Goal: Information Seeking & Learning: Learn about a topic

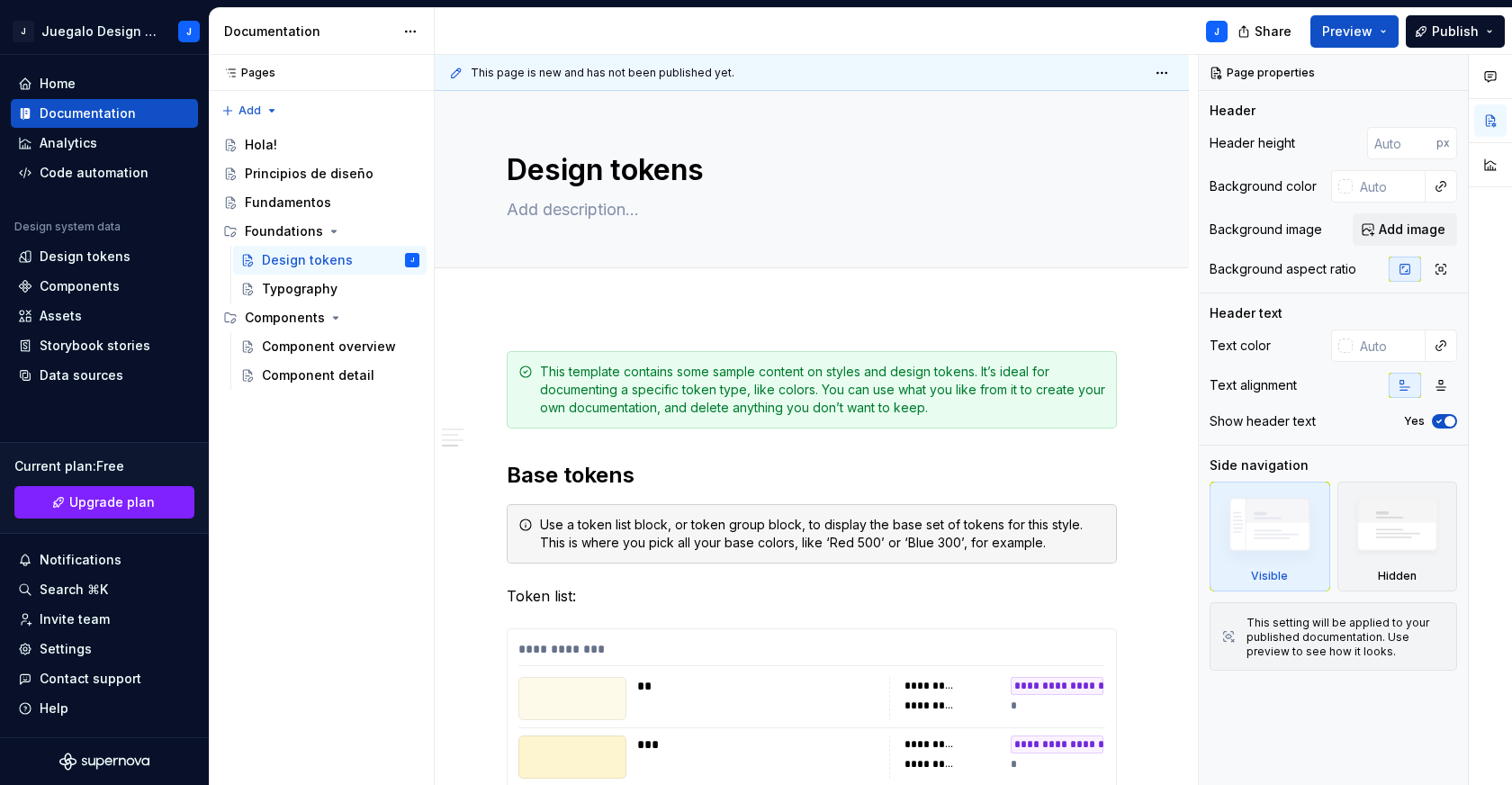
scroll to position [9633, 0]
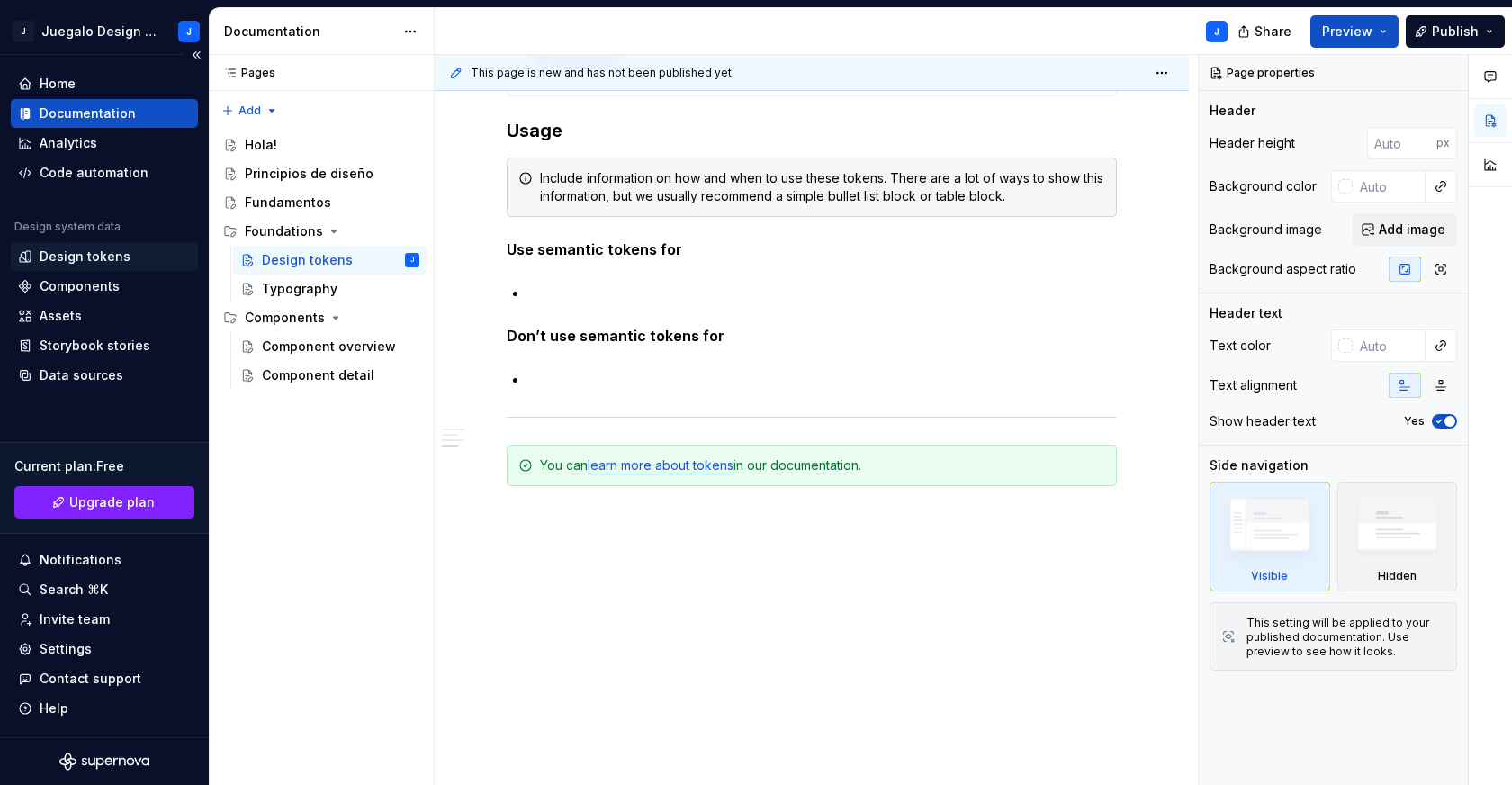
click at [95, 255] on div "Design tokens" at bounding box center [85, 256] width 91 height 18
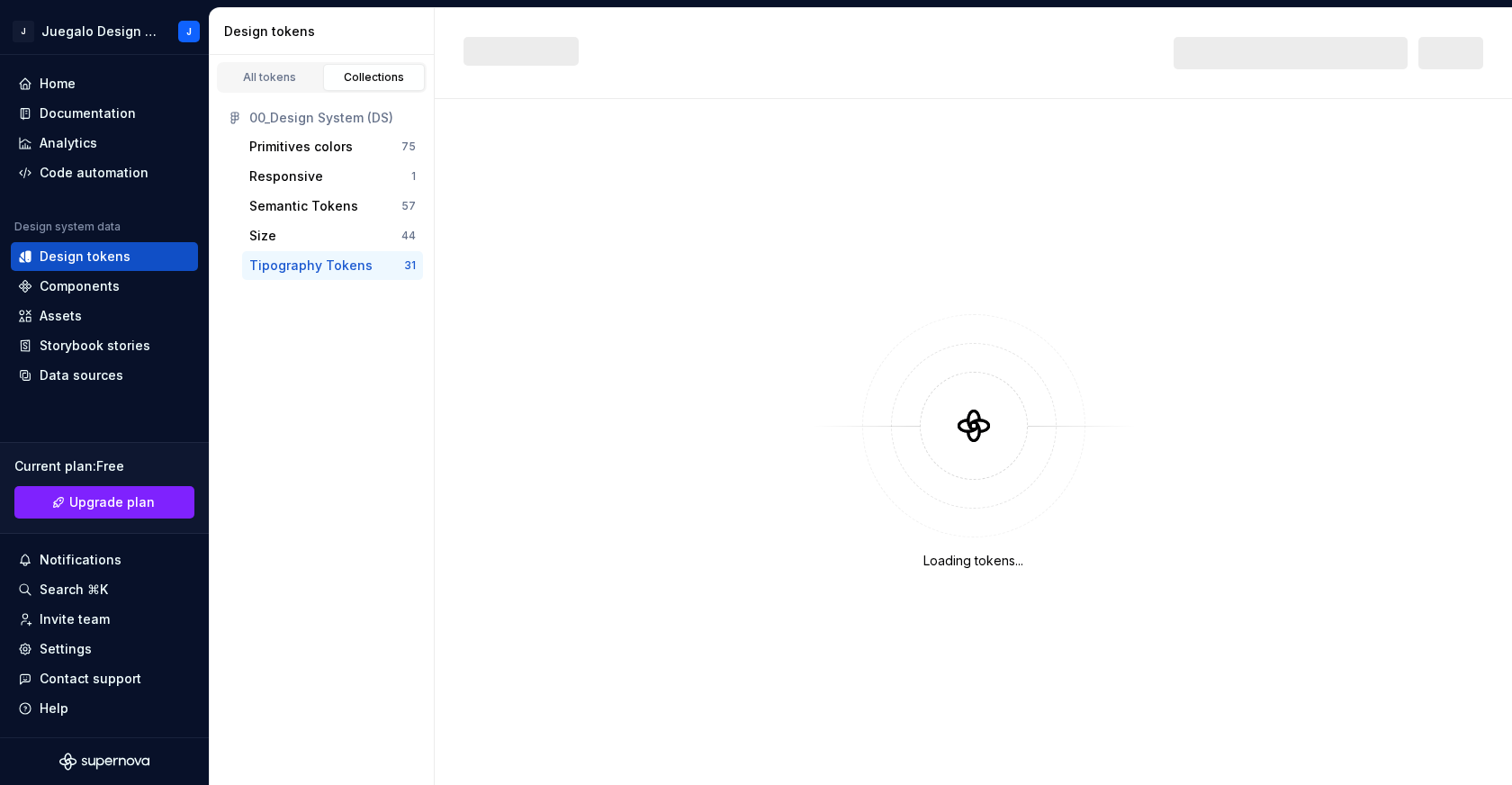
click at [328, 265] on div "Tipography Tokens" at bounding box center [311, 265] width 123 height 18
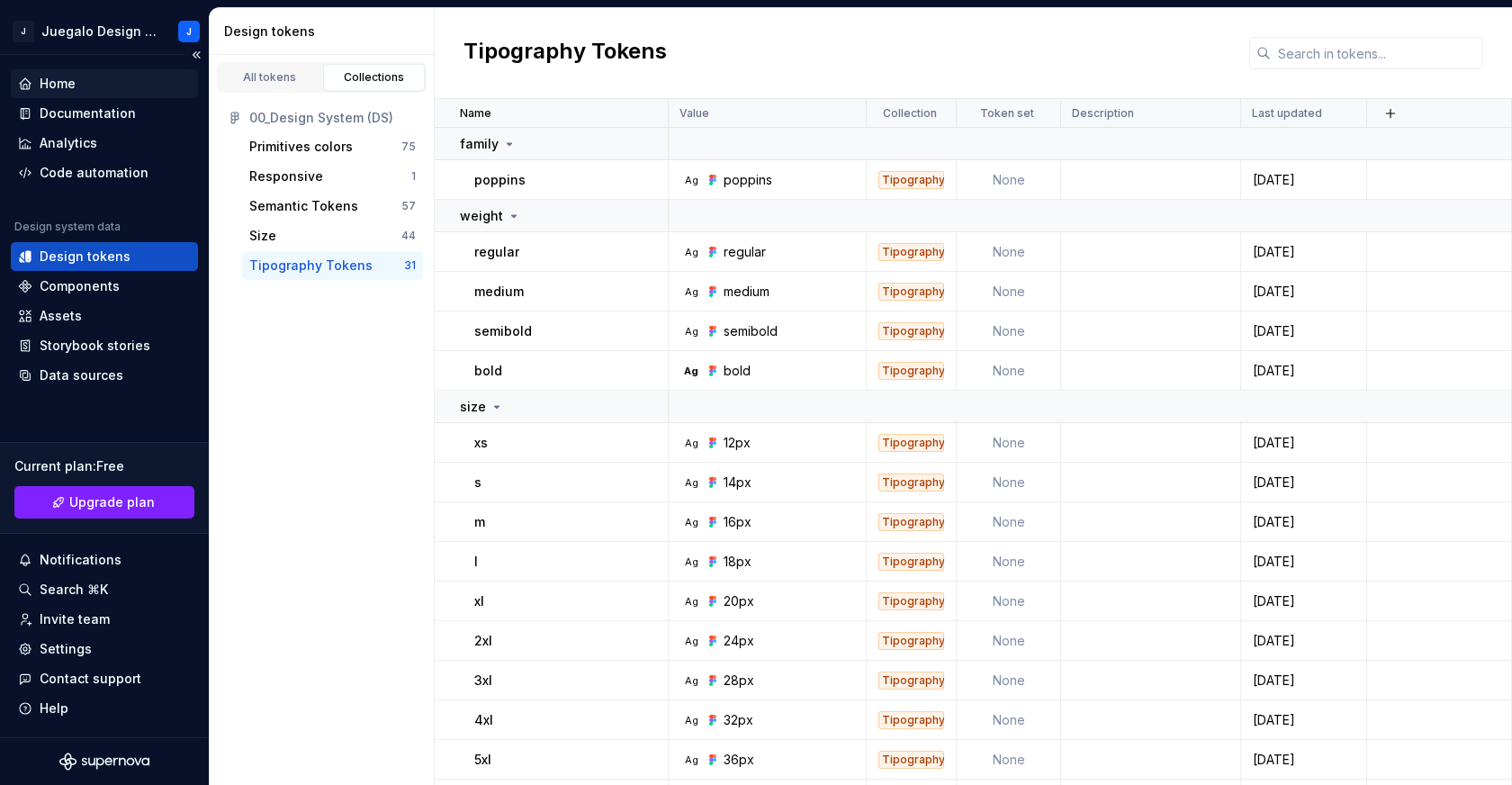
click at [78, 88] on div "Home" at bounding box center [104, 83] width 173 height 18
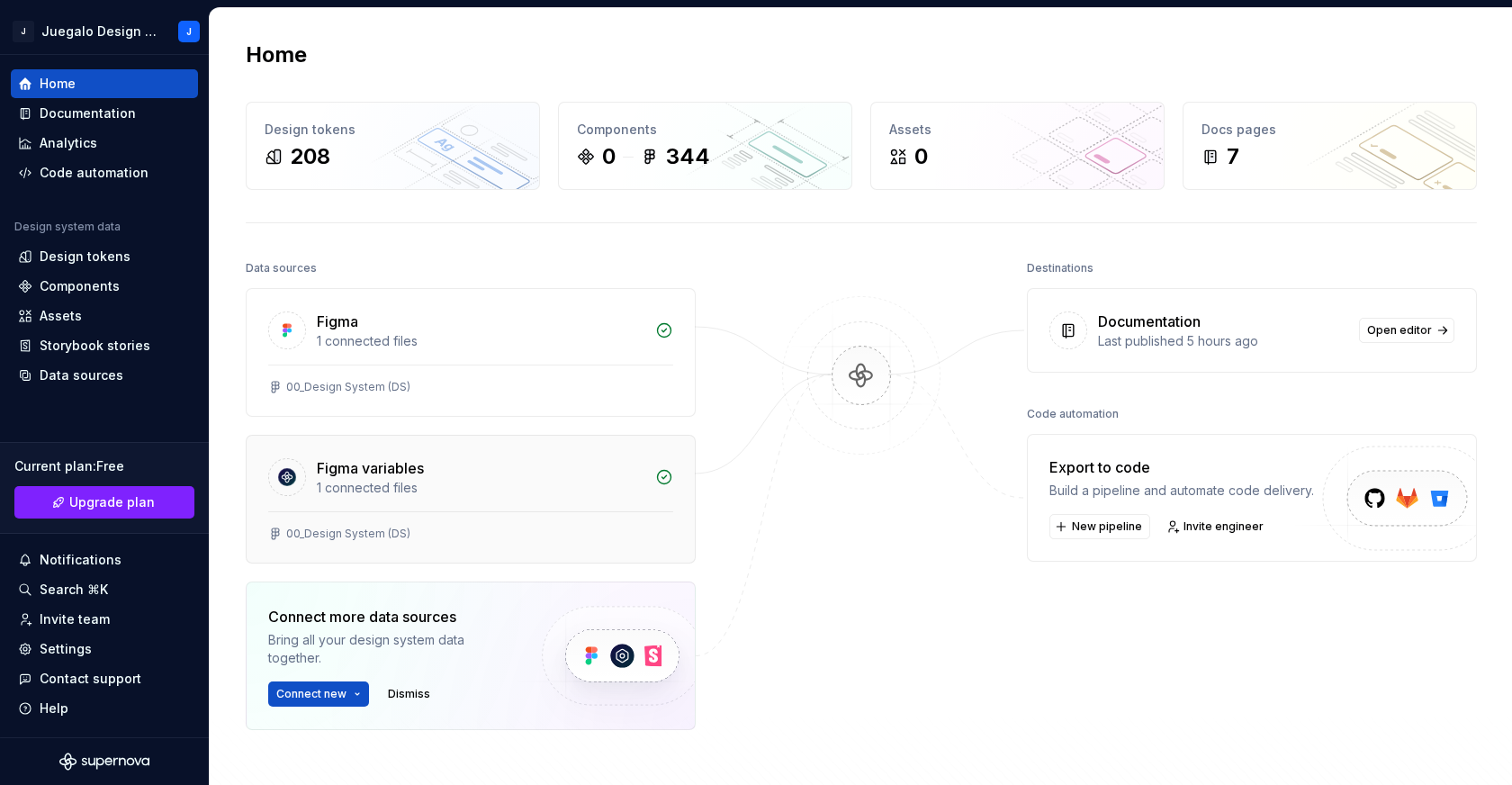
click at [465, 485] on div "1 connected files" at bounding box center [480, 488] width 327 height 18
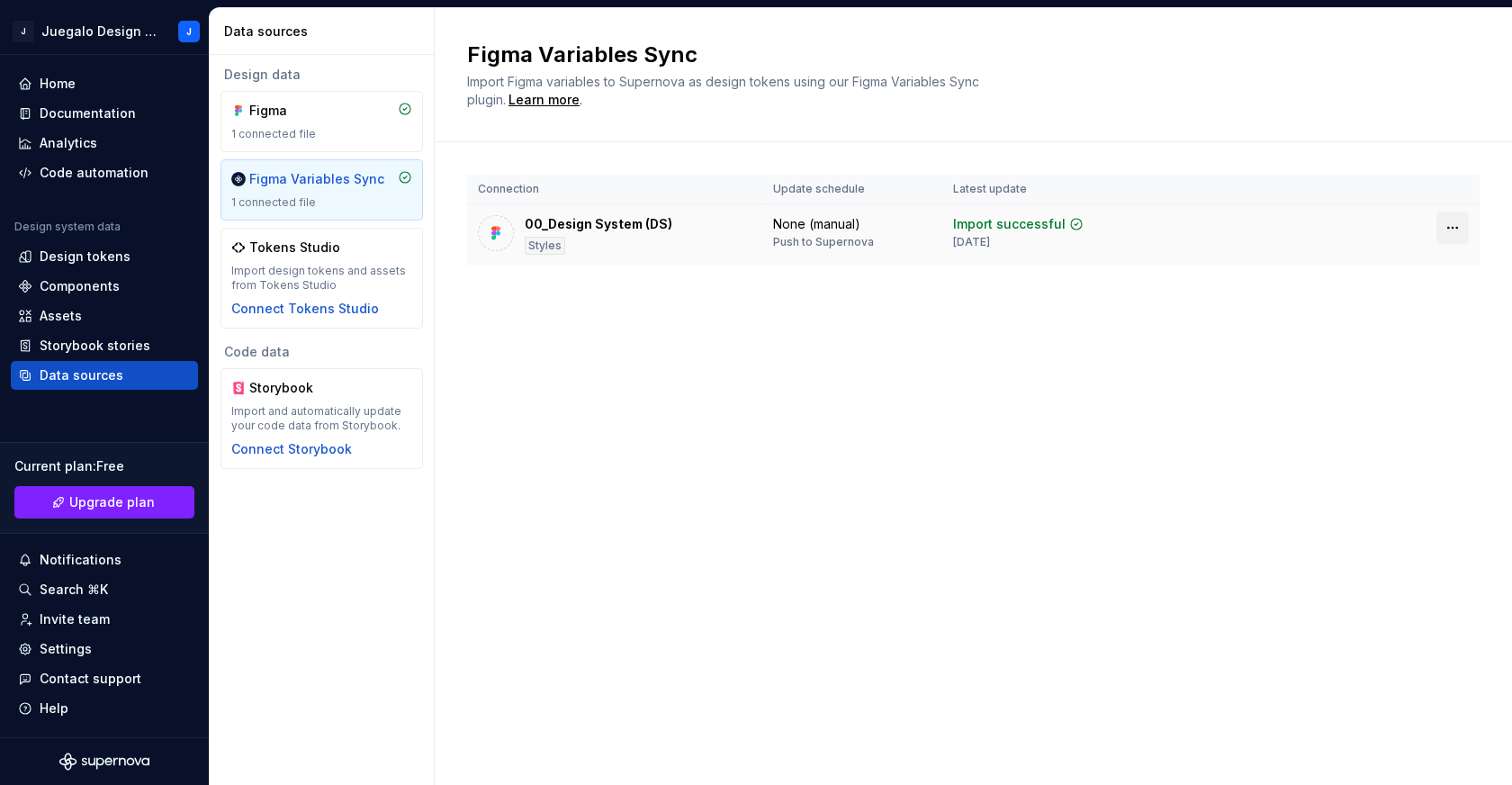
click at [1455, 227] on html "J Juegalo Design System J Home Documentation Analytics Code automation Design s…" at bounding box center [756, 392] width 1512 height 785
click at [1217, 336] on html "J Juegalo Design System J Home Documentation Analytics Code automation Design s…" at bounding box center [756, 392] width 1512 height 785
click at [288, 115] on div "Figma" at bounding box center [292, 110] width 86 height 18
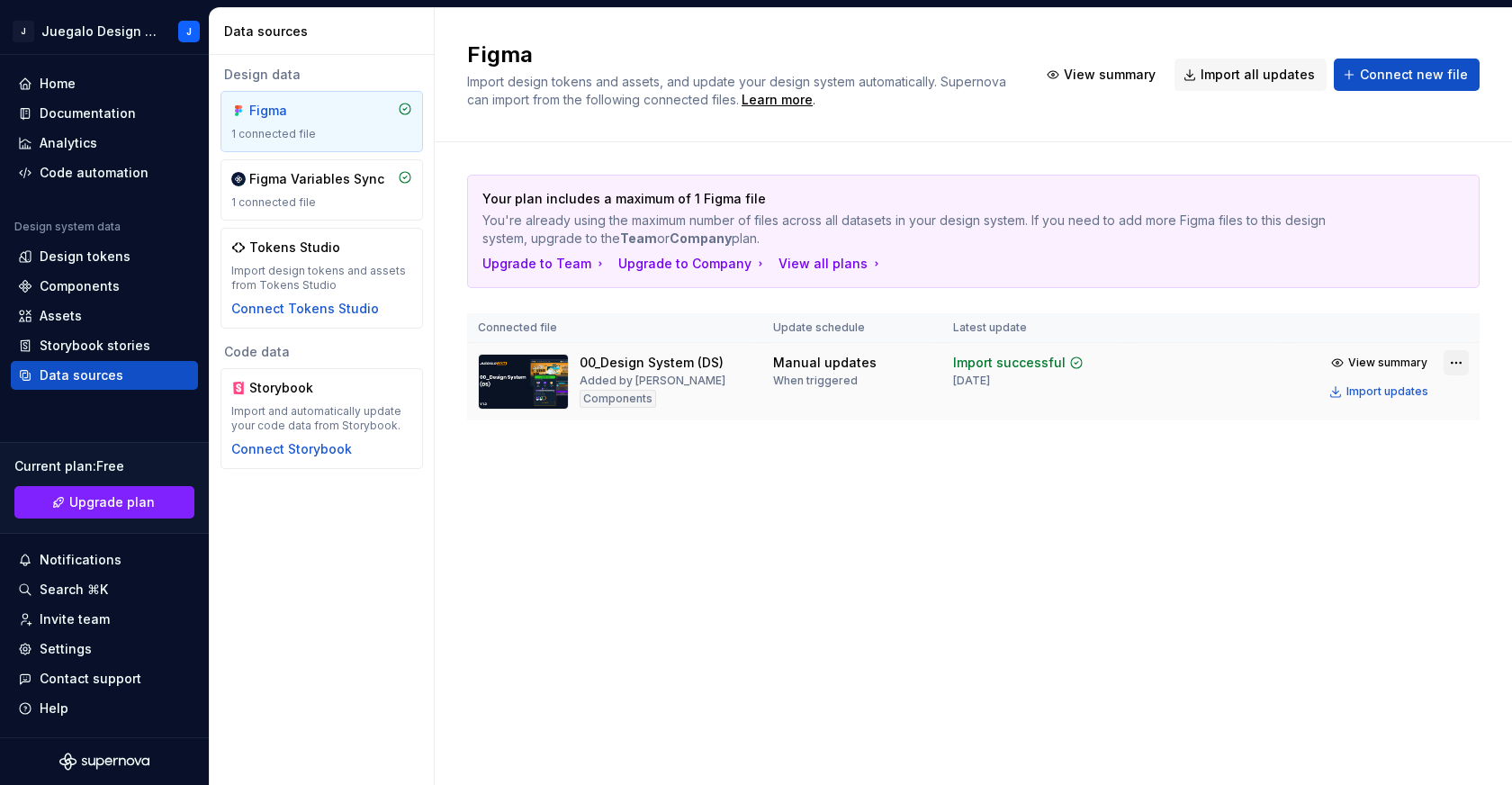
click at [1458, 366] on html "J Juegalo Design System J Home Documentation Analytics Code automation Design s…" at bounding box center [756, 392] width 1512 height 785
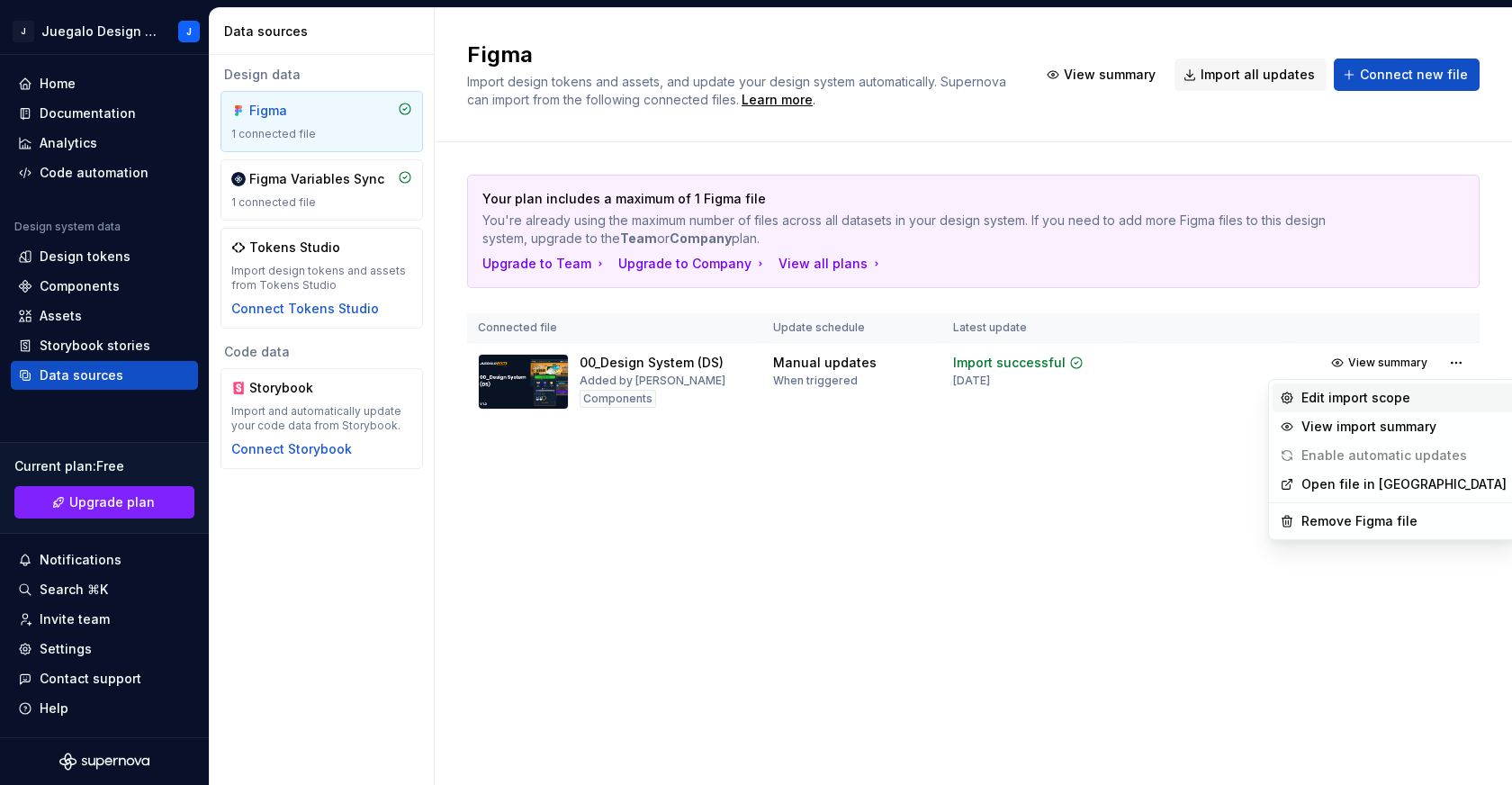
click at [1350, 400] on div "Edit import scope" at bounding box center [1404, 398] width 205 height 18
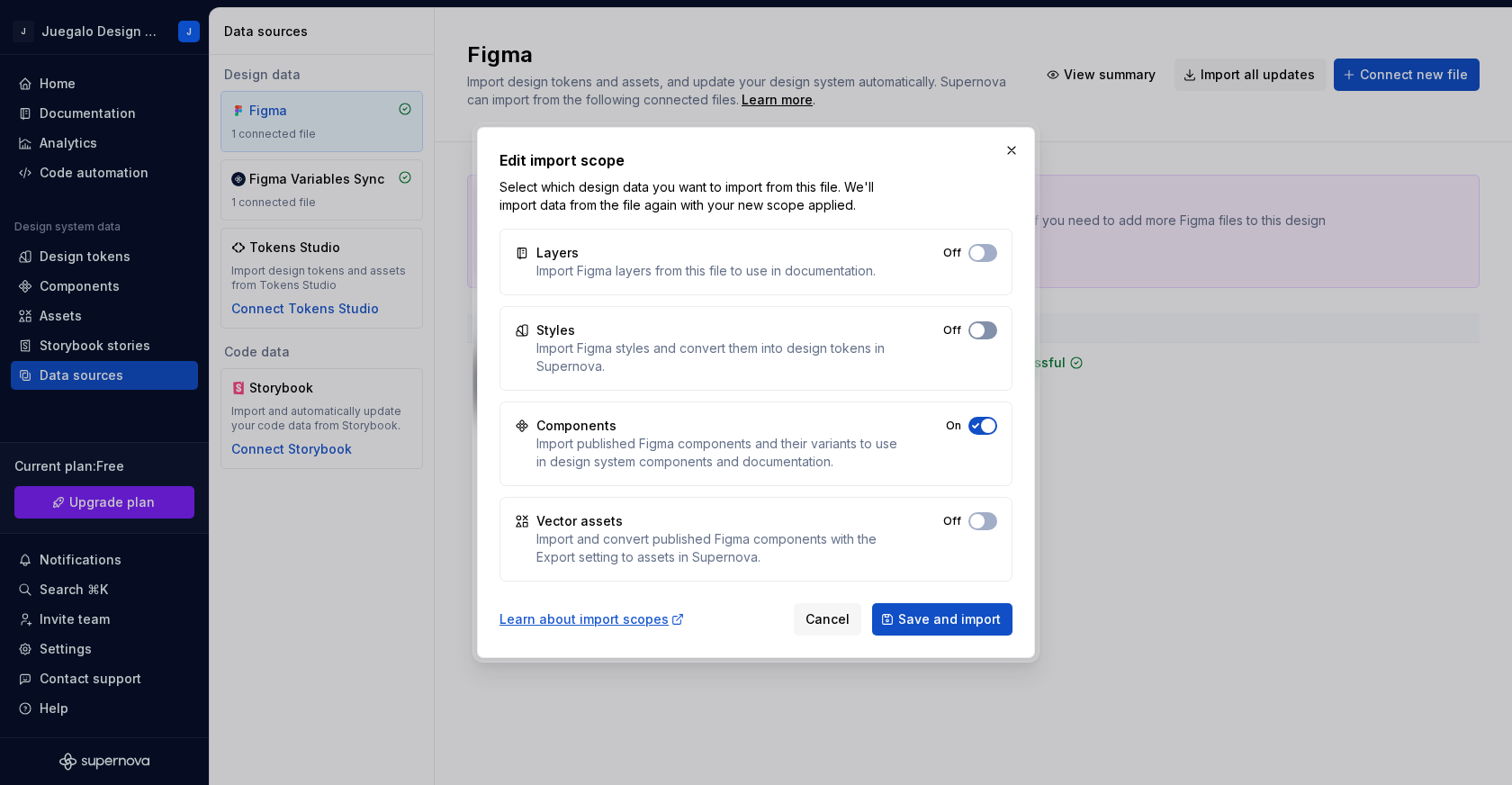
click at [977, 329] on span "button" at bounding box center [976, 329] width 15 height 15
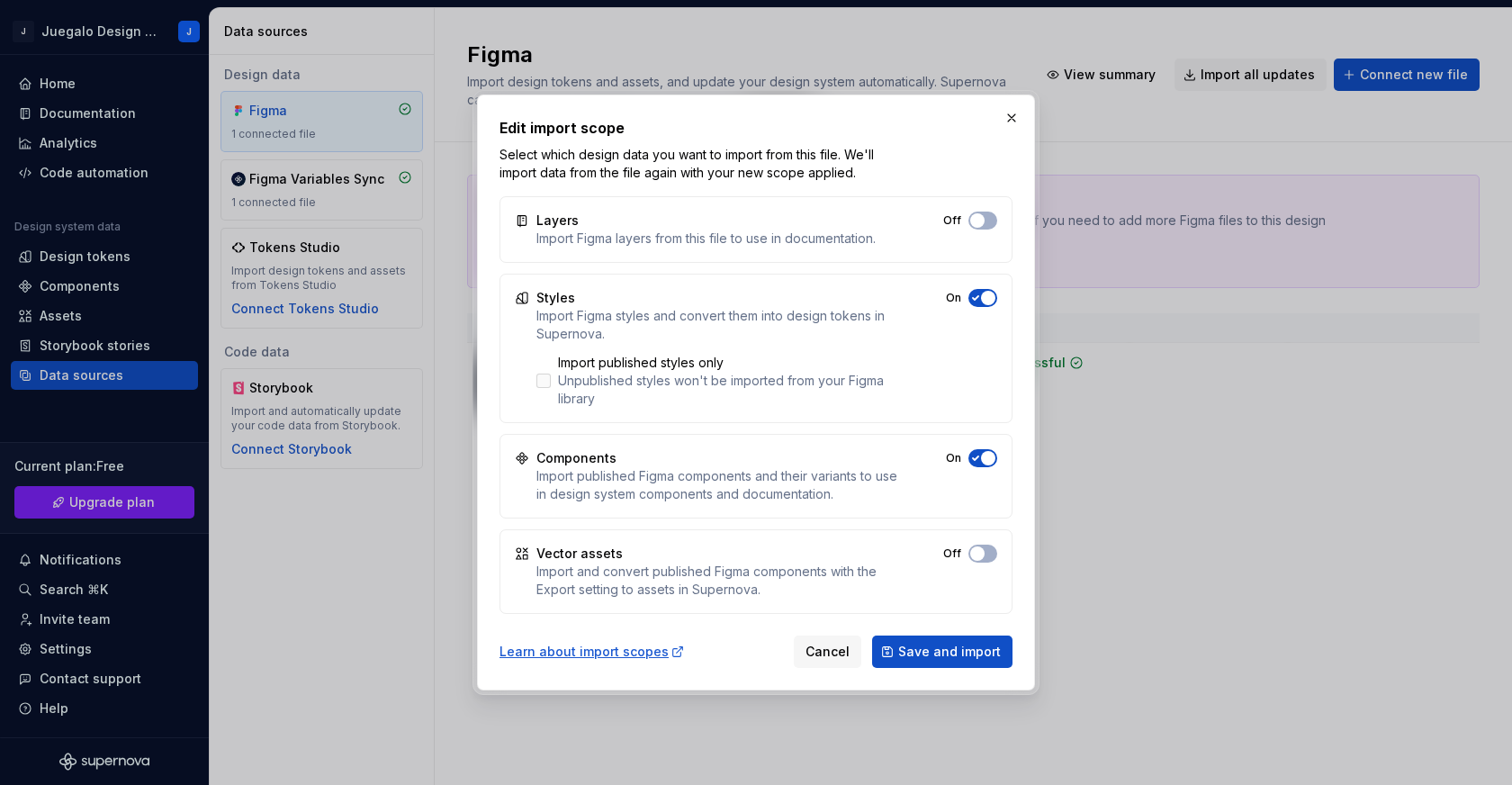
click at [542, 380] on div at bounding box center [543, 380] width 15 height 15
click at [988, 230] on button "Off" at bounding box center [982, 220] width 28 height 18
click at [958, 654] on span "Save and import" at bounding box center [949, 651] width 103 height 18
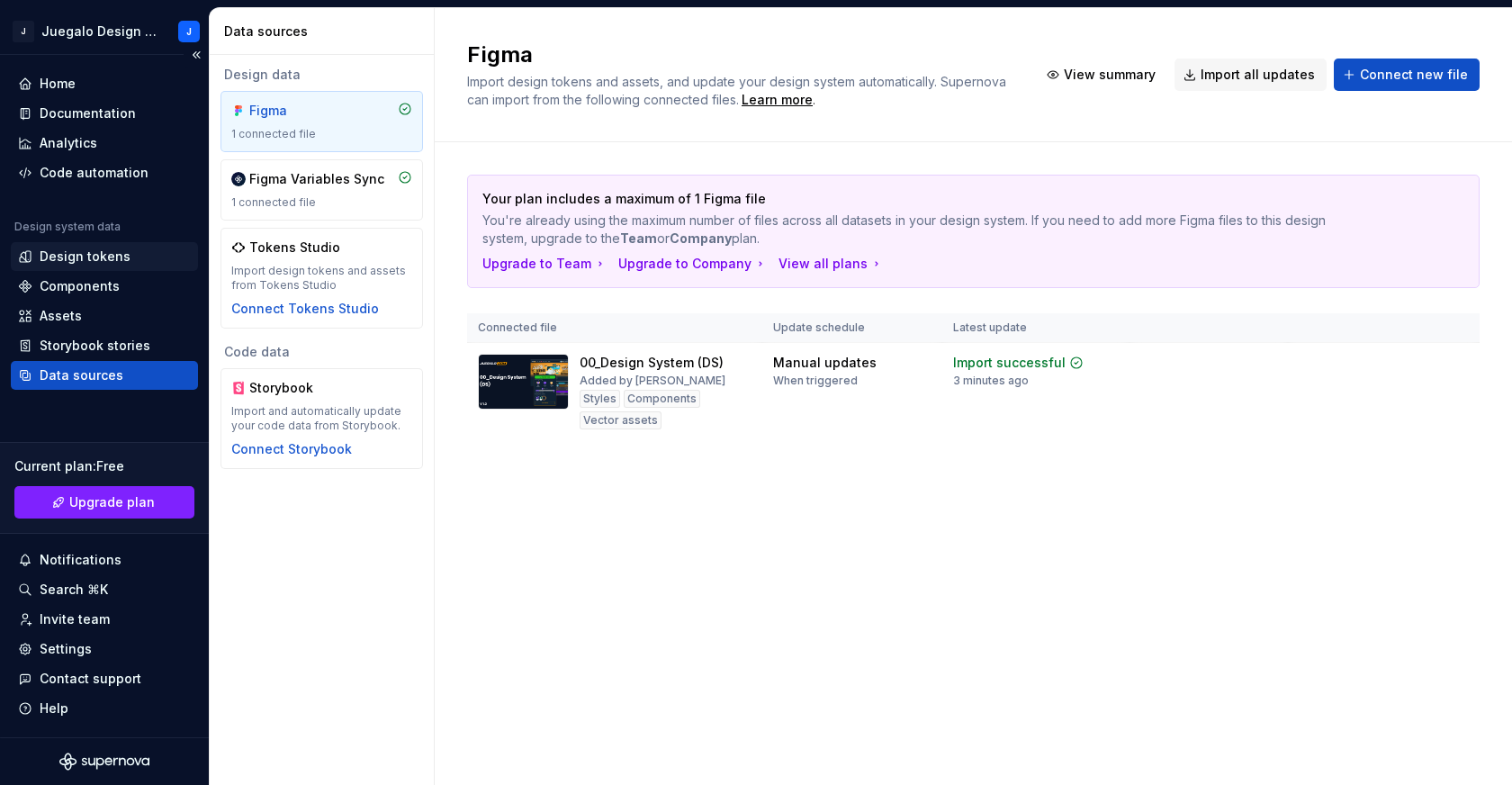
click at [102, 247] on div "Design tokens" at bounding box center [85, 256] width 91 height 18
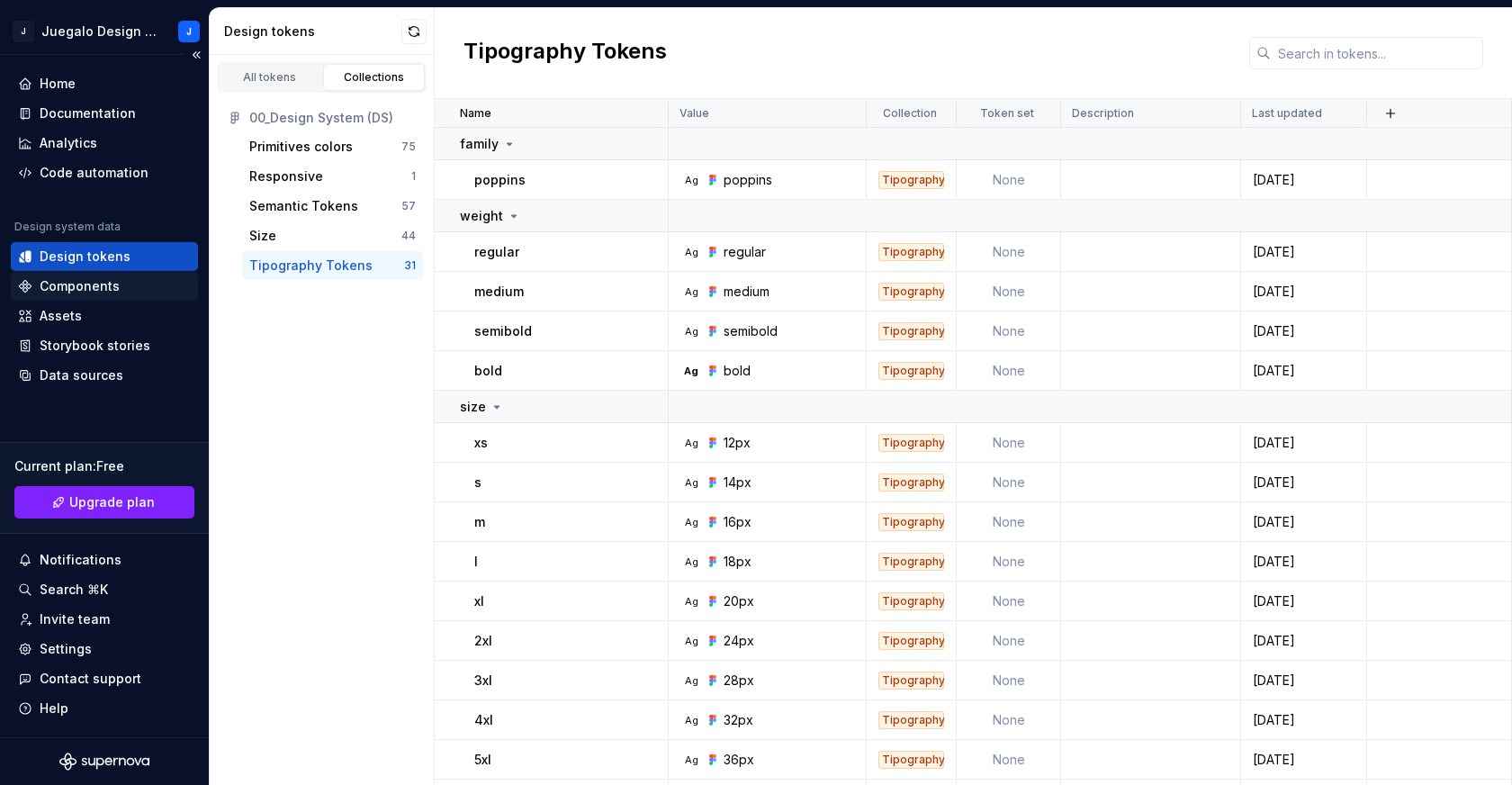
click at [83, 288] on div "Components" at bounding box center [80, 286] width 80 height 18
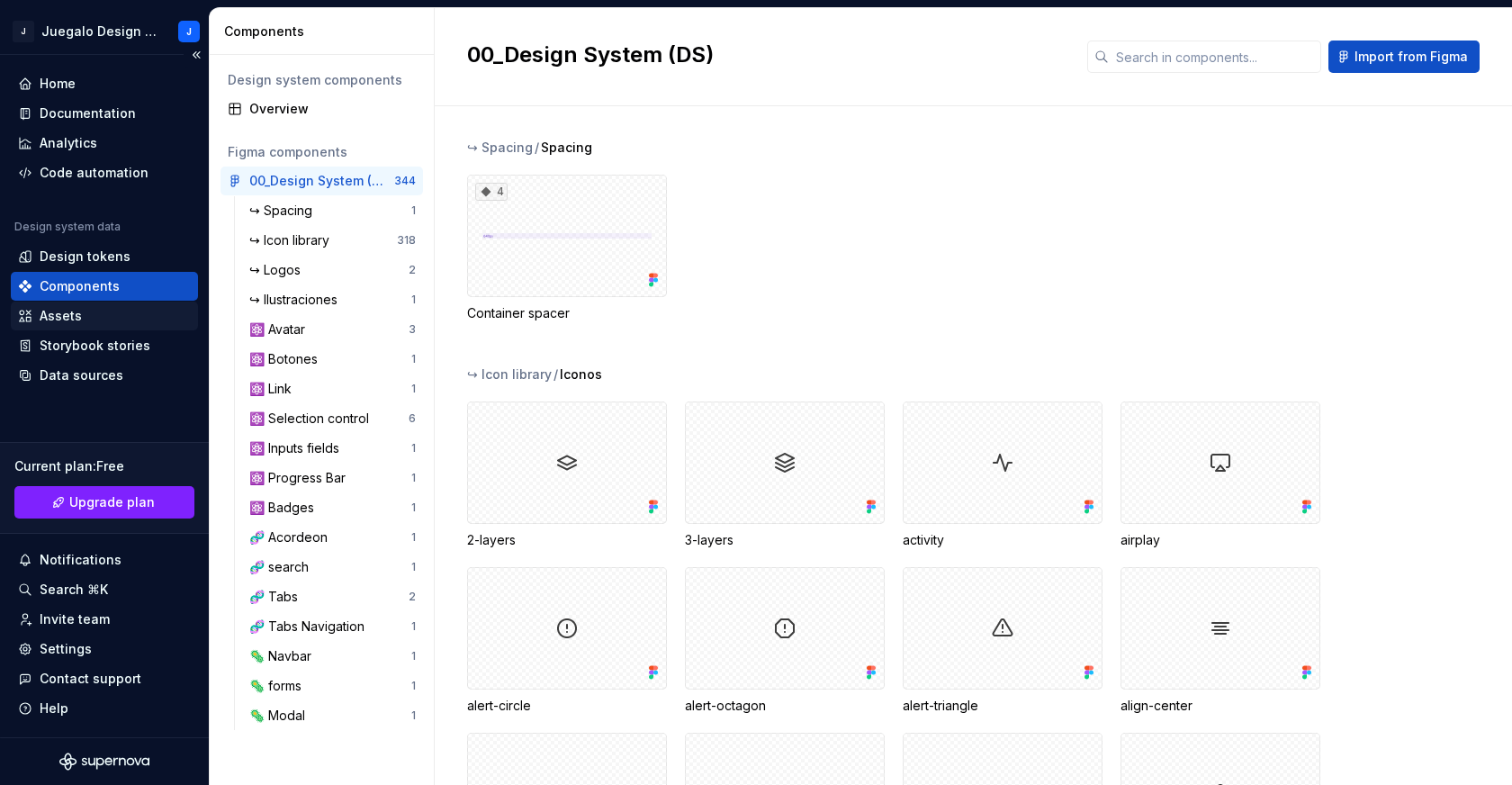
click at [110, 325] on div "Assets" at bounding box center [104, 315] width 187 height 28
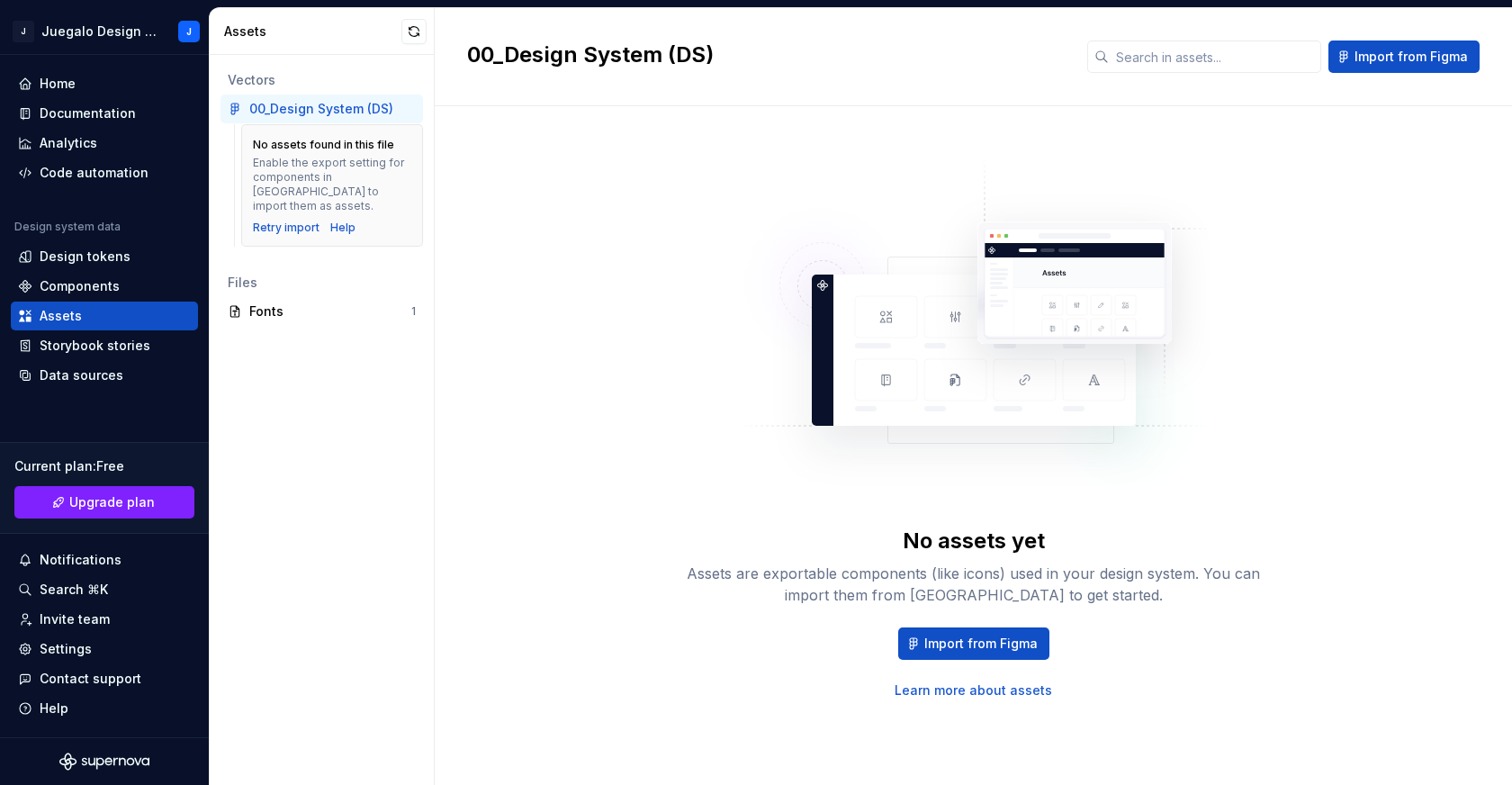
click at [301, 109] on div "00_Design System (DS)" at bounding box center [321, 109] width 144 height 18
click at [269, 302] on div "Fonts" at bounding box center [330, 311] width 162 height 18
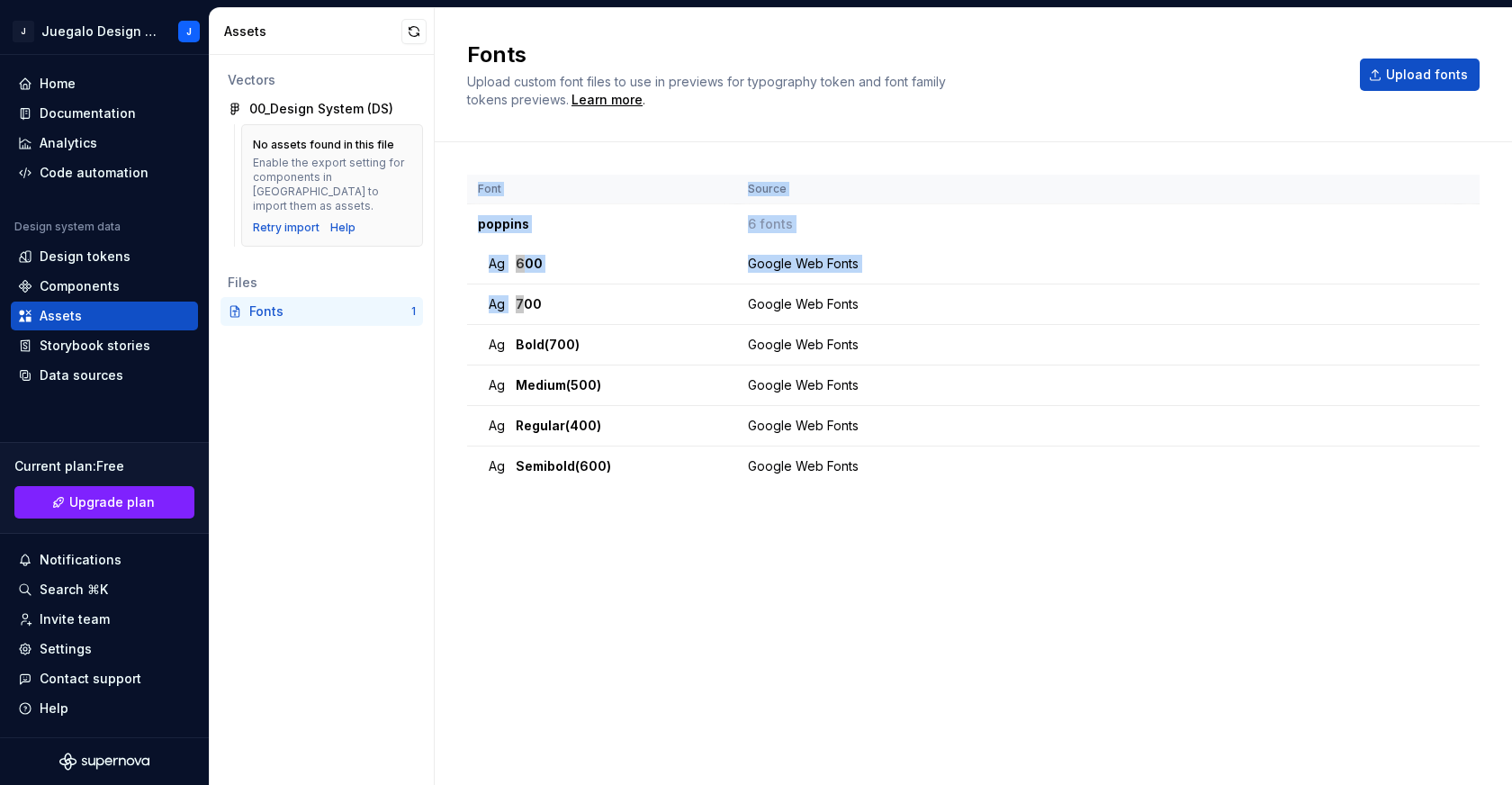
drag, startPoint x: 528, startPoint y: 326, endPoint x: 576, endPoint y: 500, distance: 180.5
click at [565, 490] on div "Font Source poppins 6 fonts Ag 600 Google Web Fonts Ag 700 Google Web Fonts Ag …" at bounding box center [973, 446] width 1013 height 542
click at [581, 502] on div "Font Source poppins 6 fonts Ag 600 Google Web Fonts Ag 700 Google Web Fonts Ag …" at bounding box center [973, 446] width 1013 height 542
click at [538, 260] on span "600" at bounding box center [529, 264] width 27 height 18
click at [84, 110] on div "Documentation" at bounding box center [88, 113] width 96 height 18
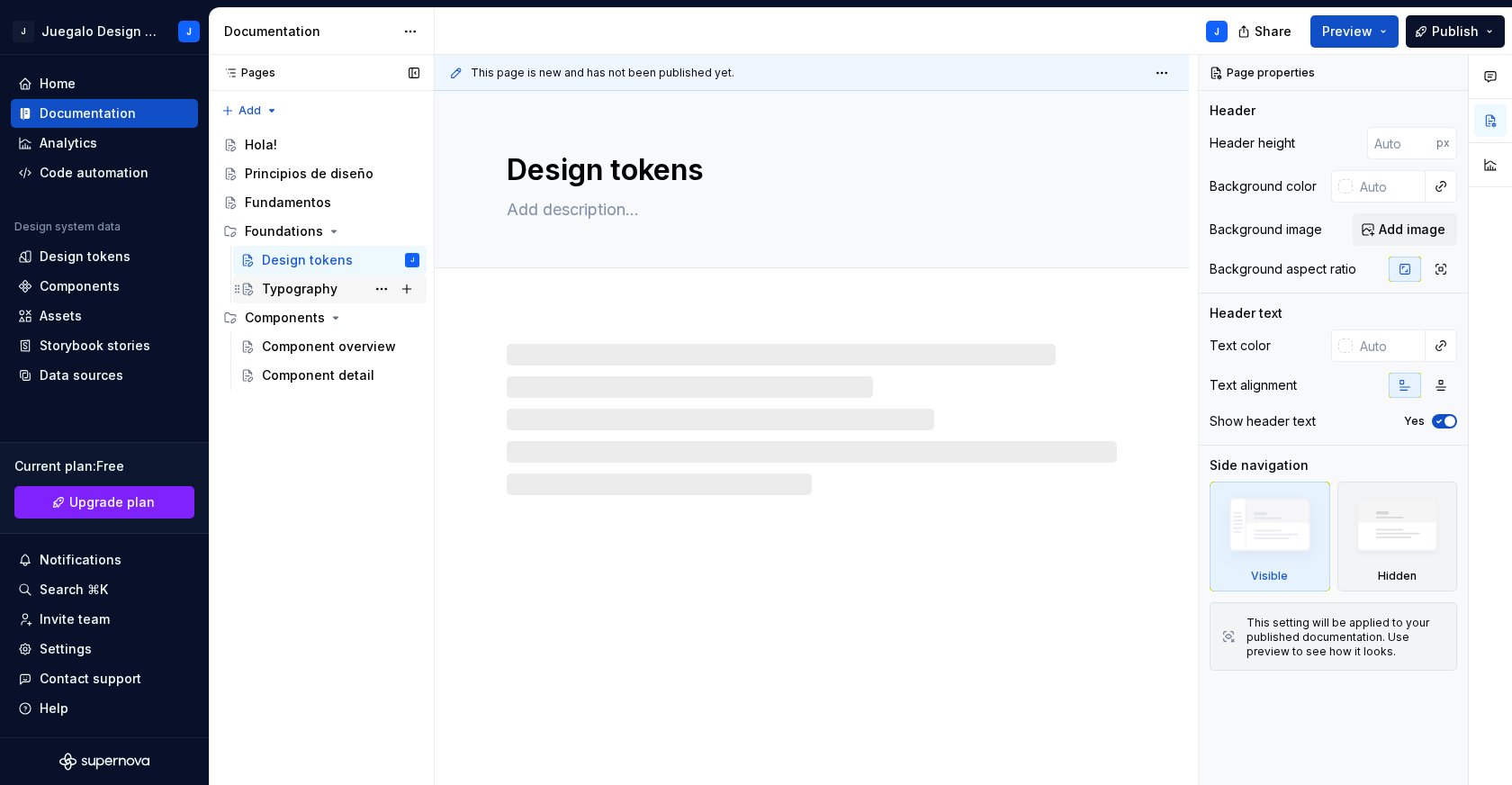
click at [317, 288] on div "Typography" at bounding box center [299, 288] width 75 height 18
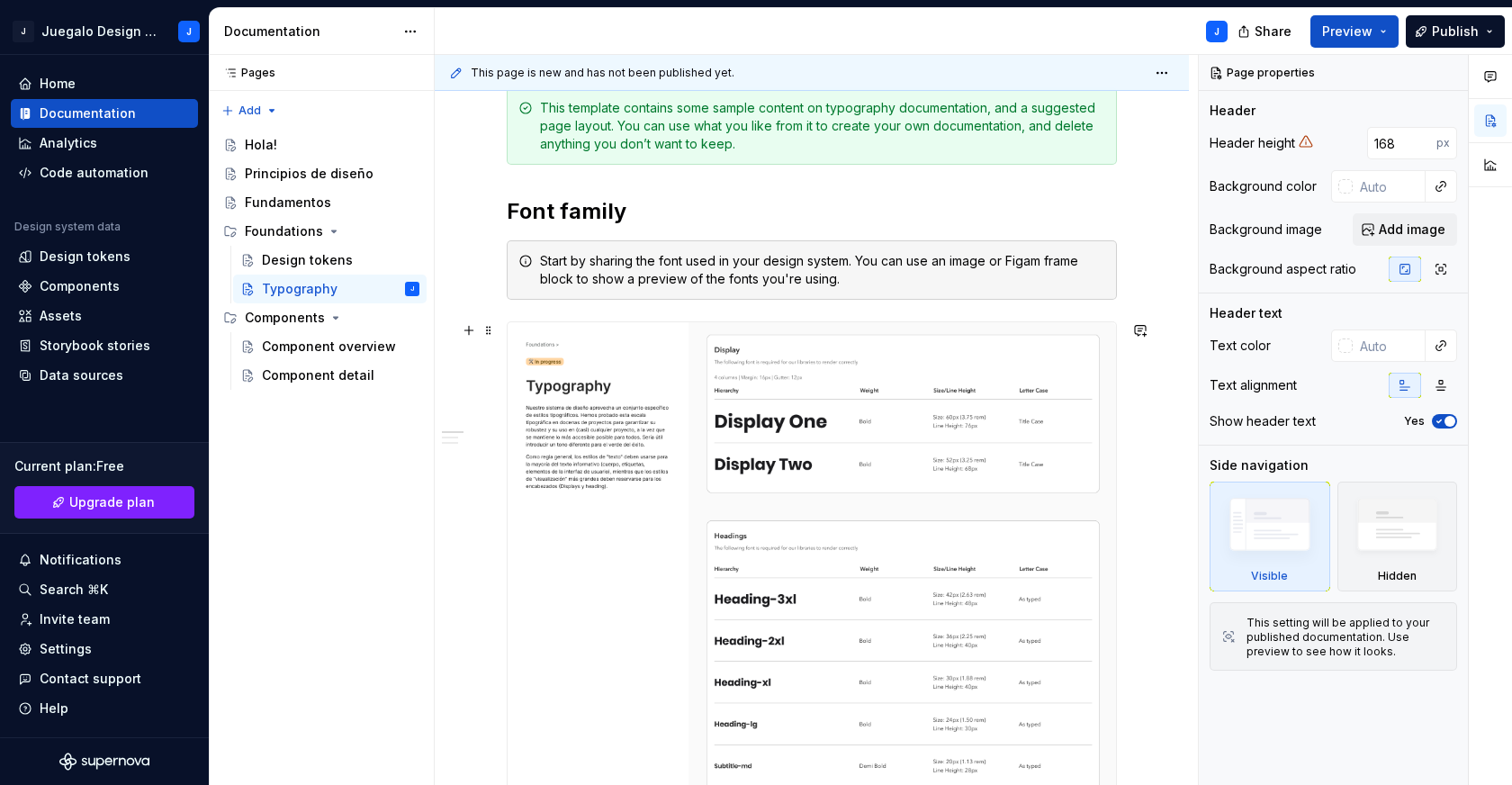
scroll to position [286, 0]
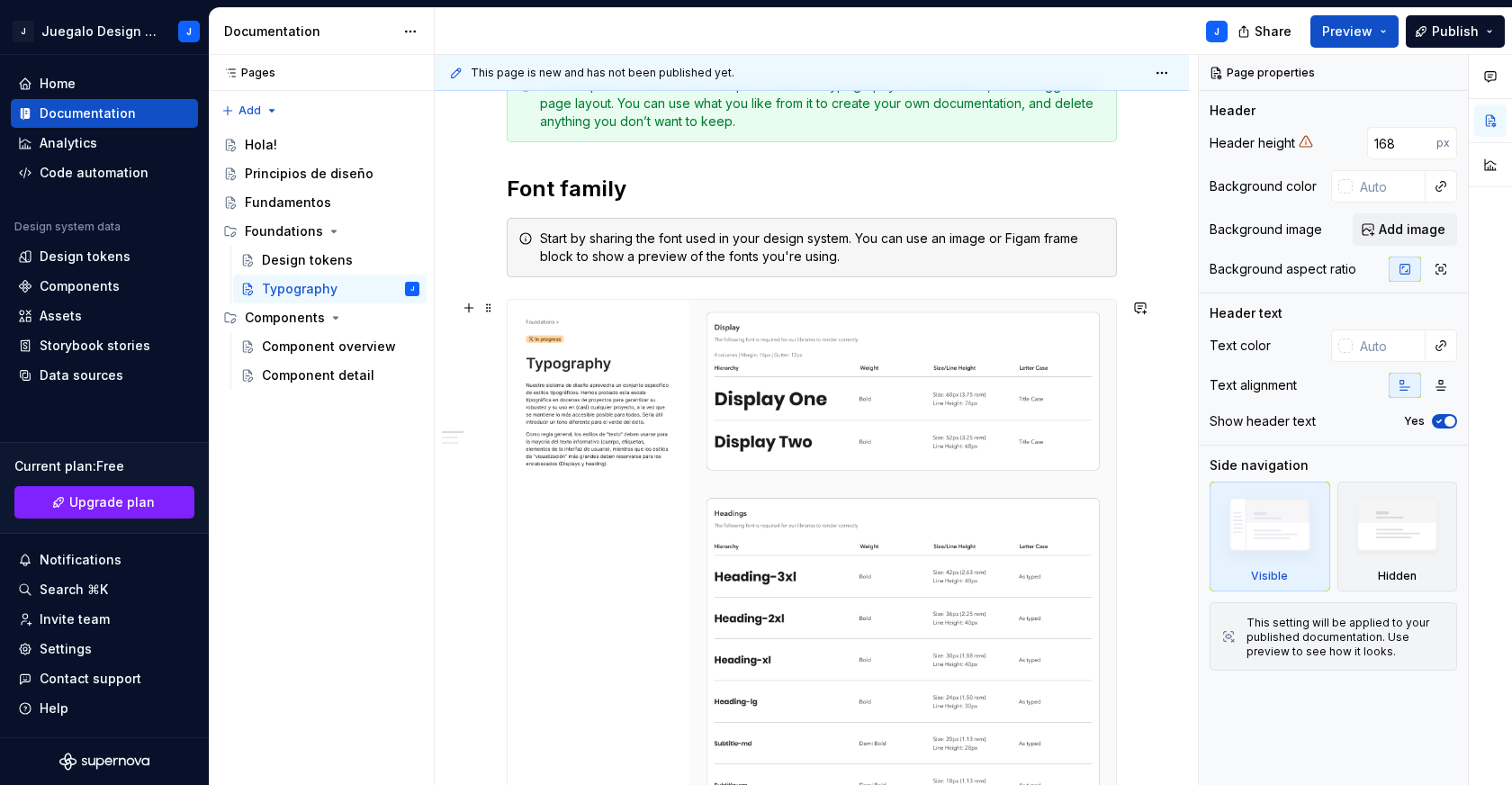
click at [919, 364] on img at bounding box center [811, 784] width 608 height 969
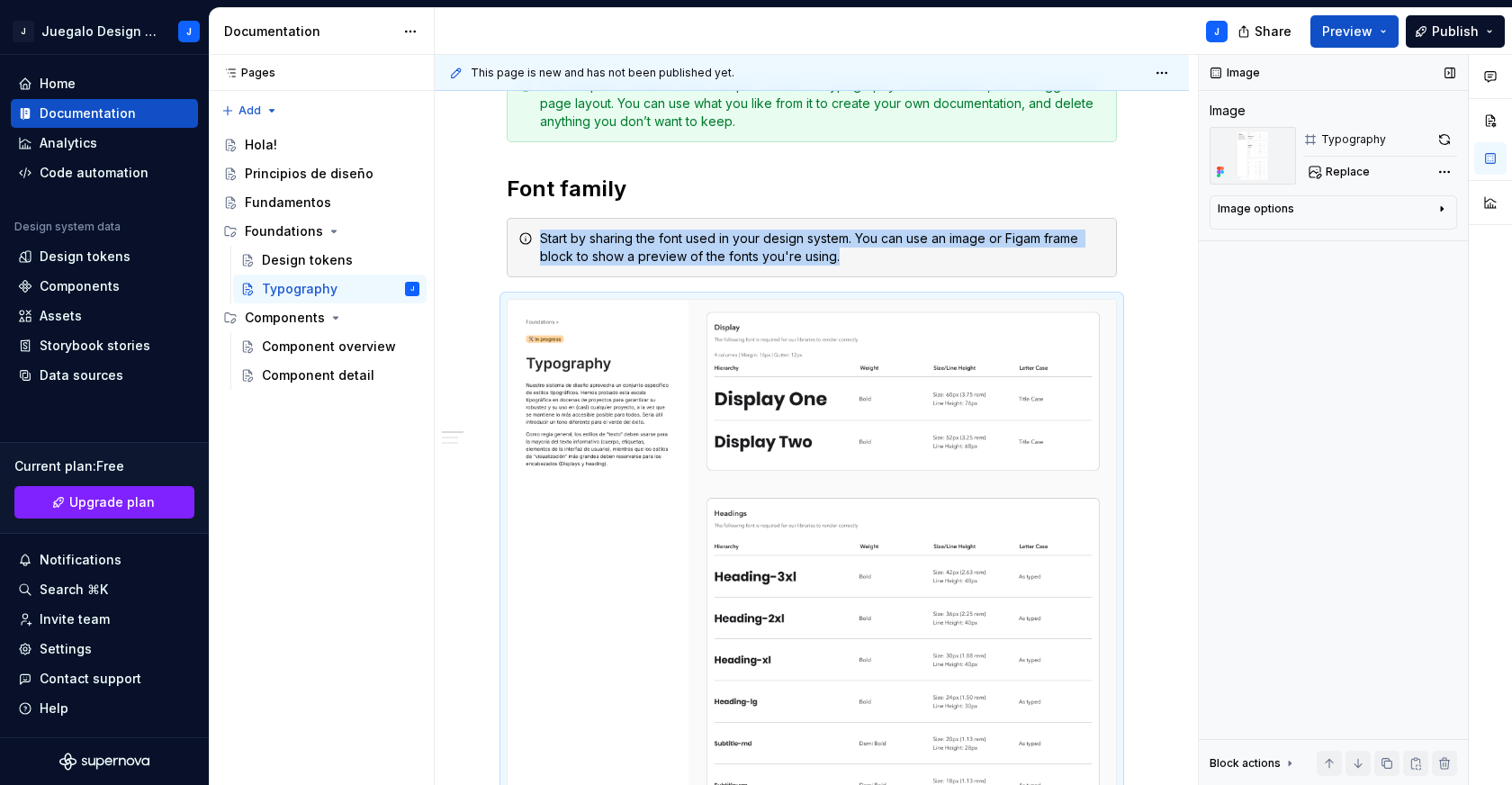
click at [1290, 216] on div "Image options" at bounding box center [1325, 212] width 217 height 22
click at [470, 303] on button "button" at bounding box center [469, 308] width 25 height 25
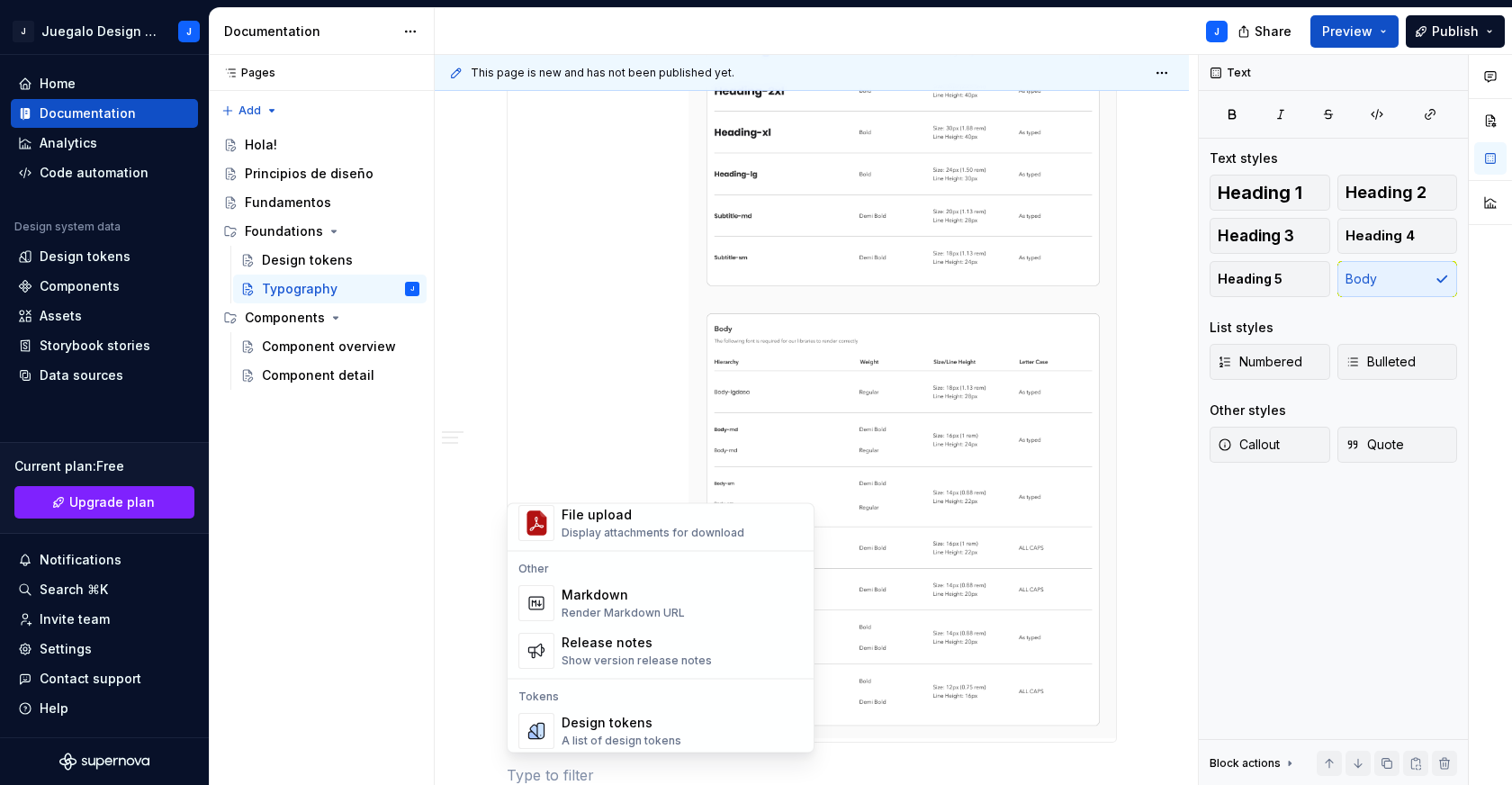
scroll to position [1196, 0]
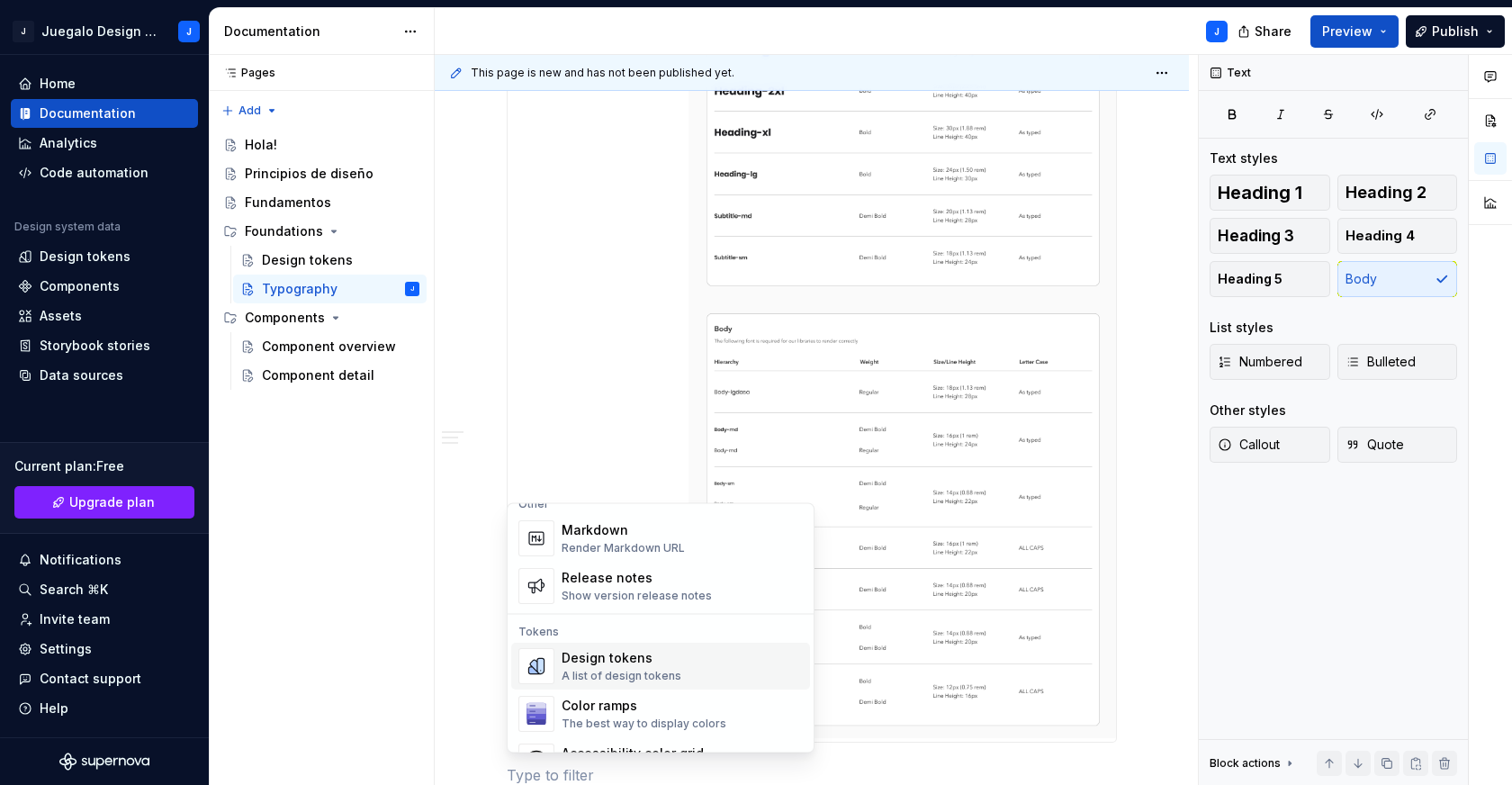
click at [638, 668] on div "Design tokens A list of design tokens" at bounding box center [621, 667] width 119 height 34
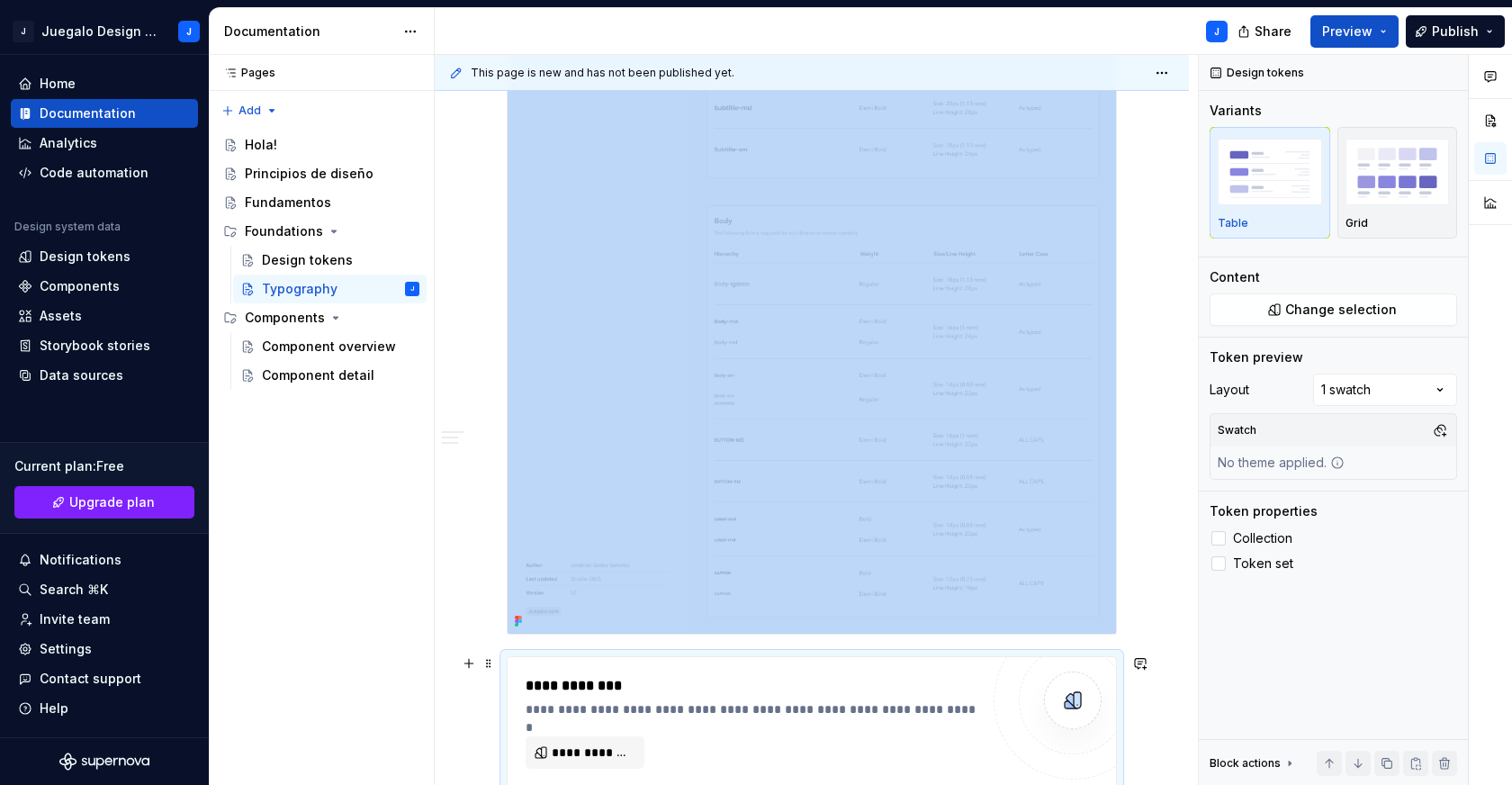
scroll to position [1049, 0]
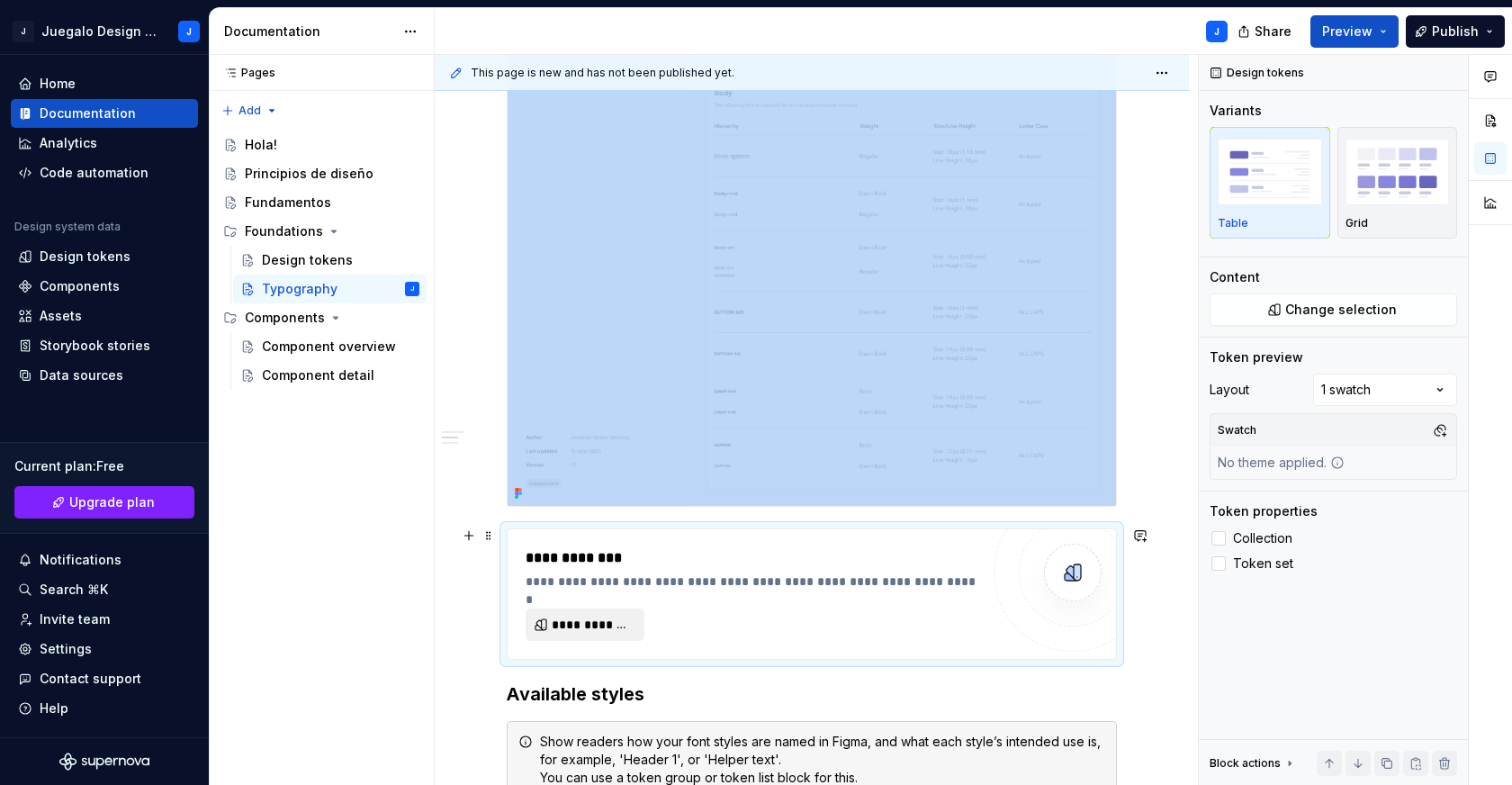
click at [592, 617] on span "**********" at bounding box center [591, 625] width 81 height 18
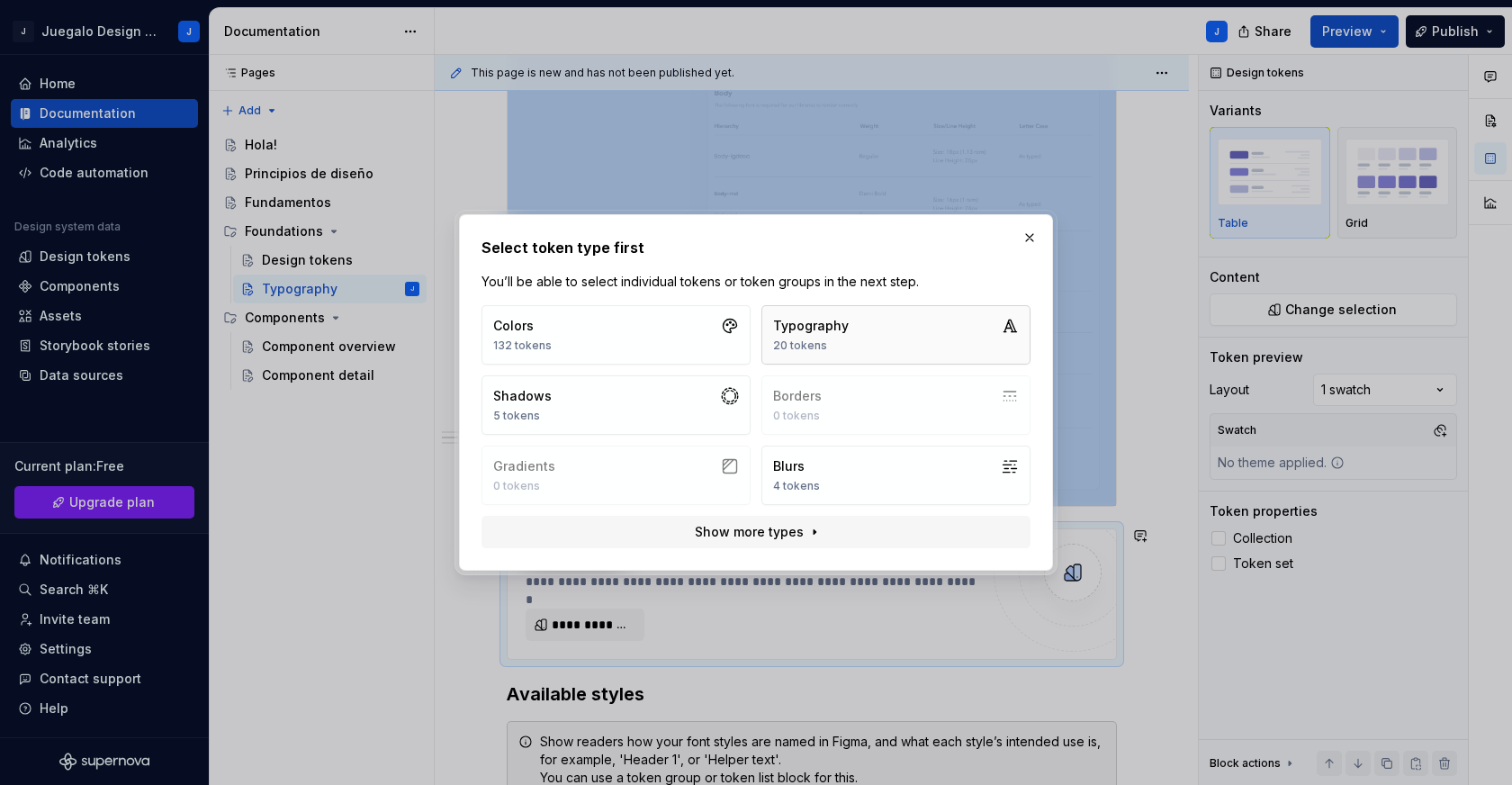
click at [874, 331] on button "Typography 20 tokens" at bounding box center [895, 334] width 269 height 60
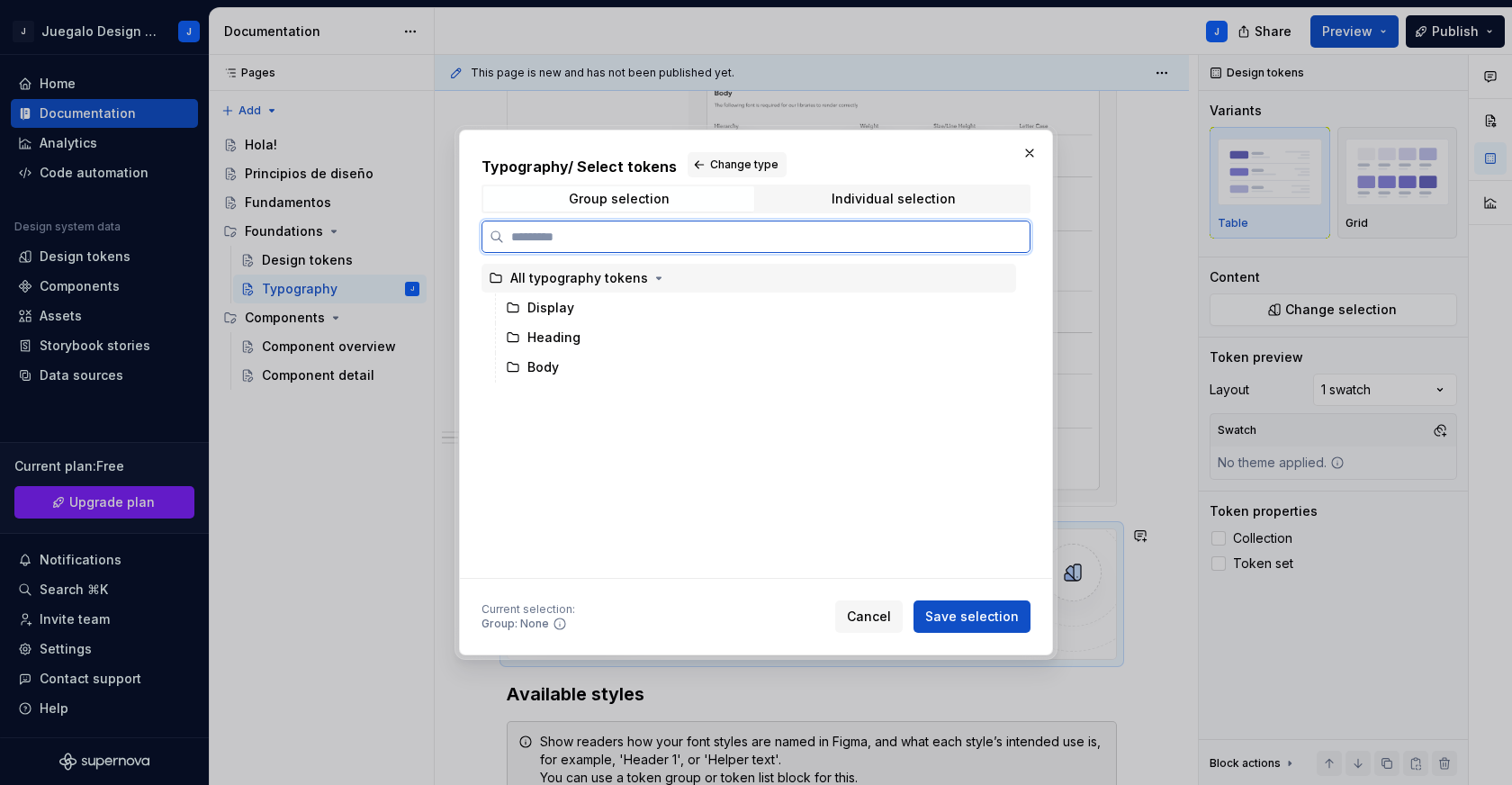
click at [517, 278] on div "All typography tokens" at bounding box center [579, 278] width 138 height 18
click at [497, 278] on icon at bounding box center [496, 278] width 15 height 15
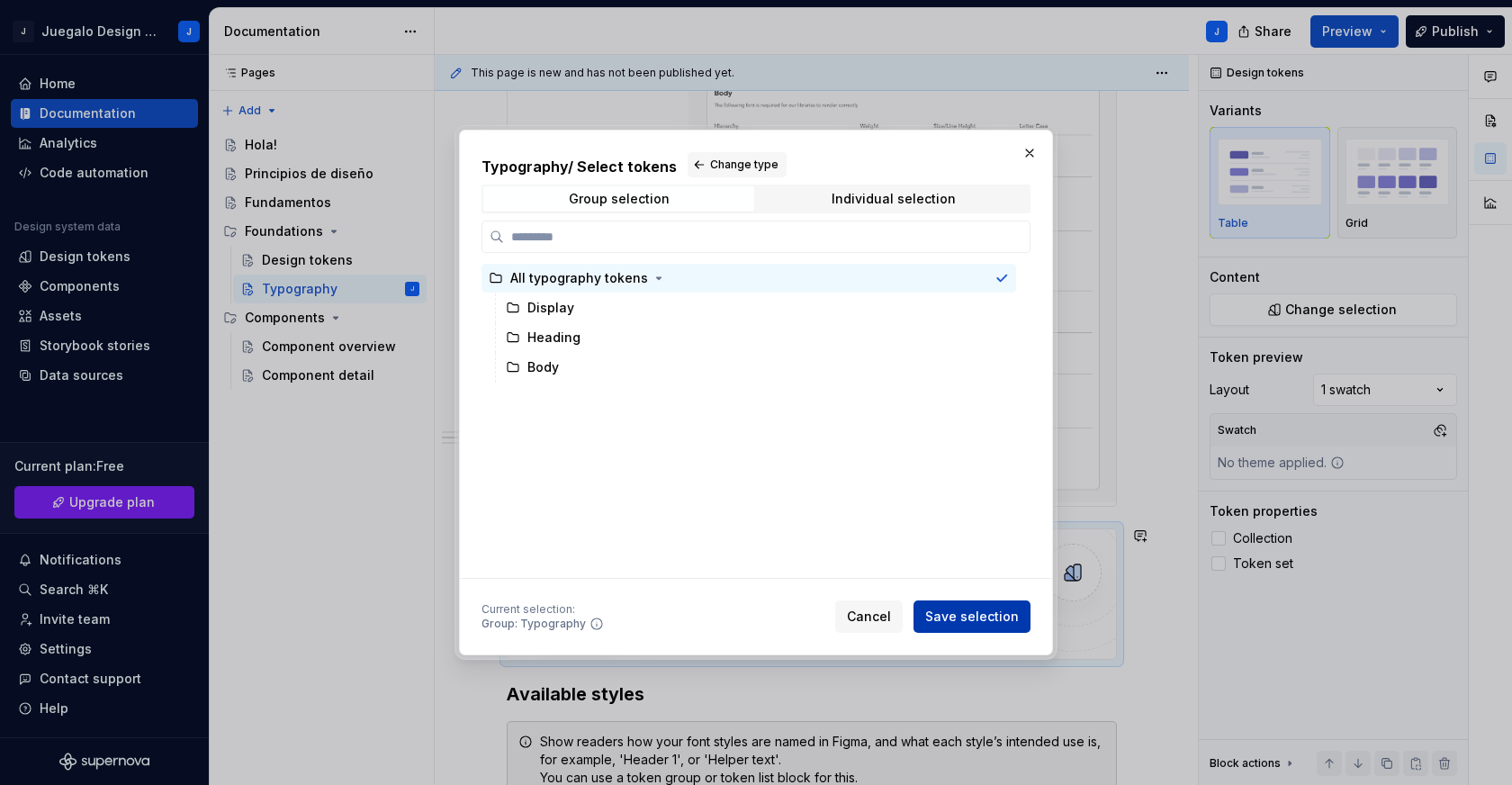
click at [976, 620] on span "Save selection" at bounding box center [972, 616] width 94 height 18
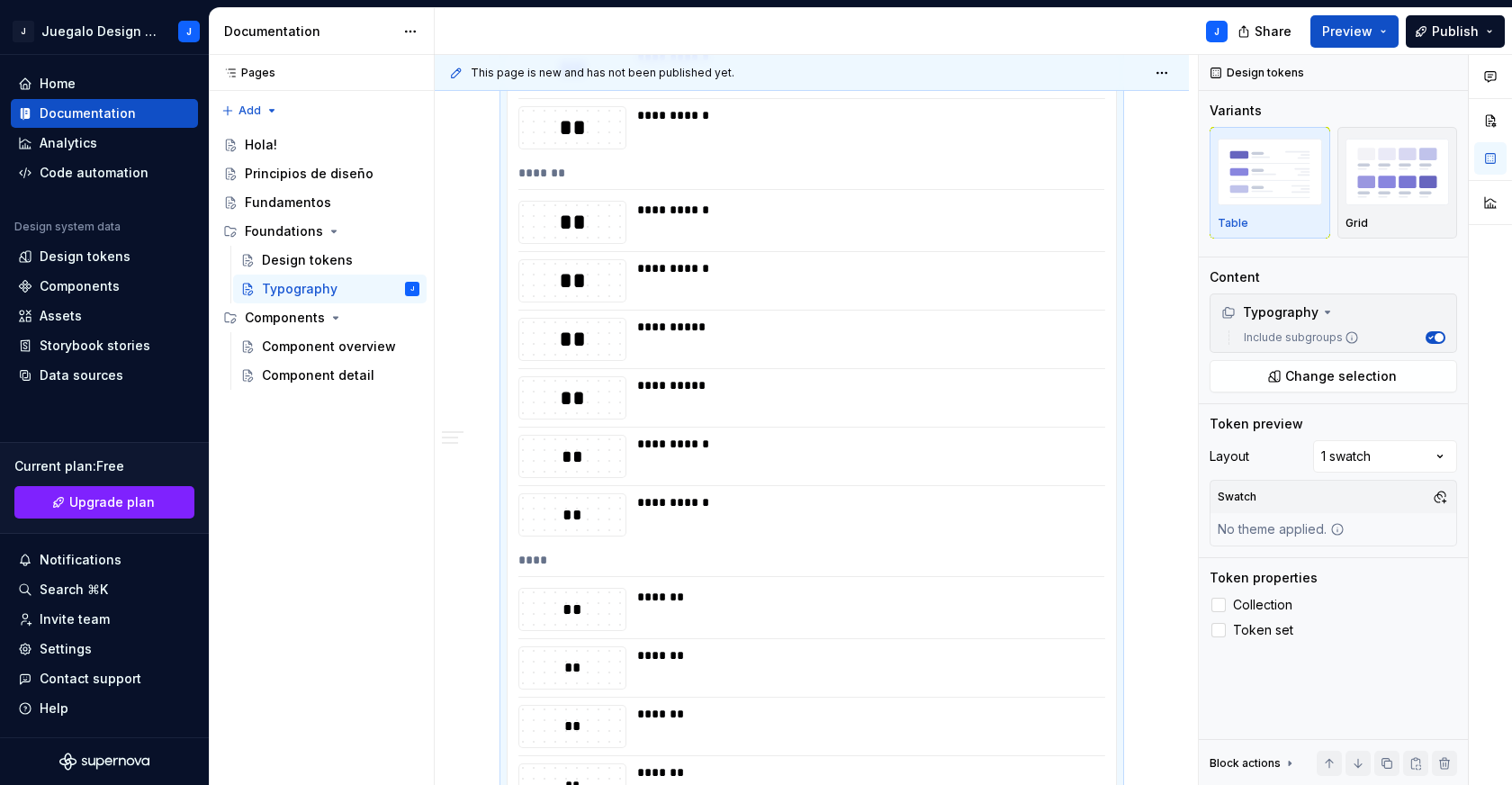
scroll to position [1229, 0]
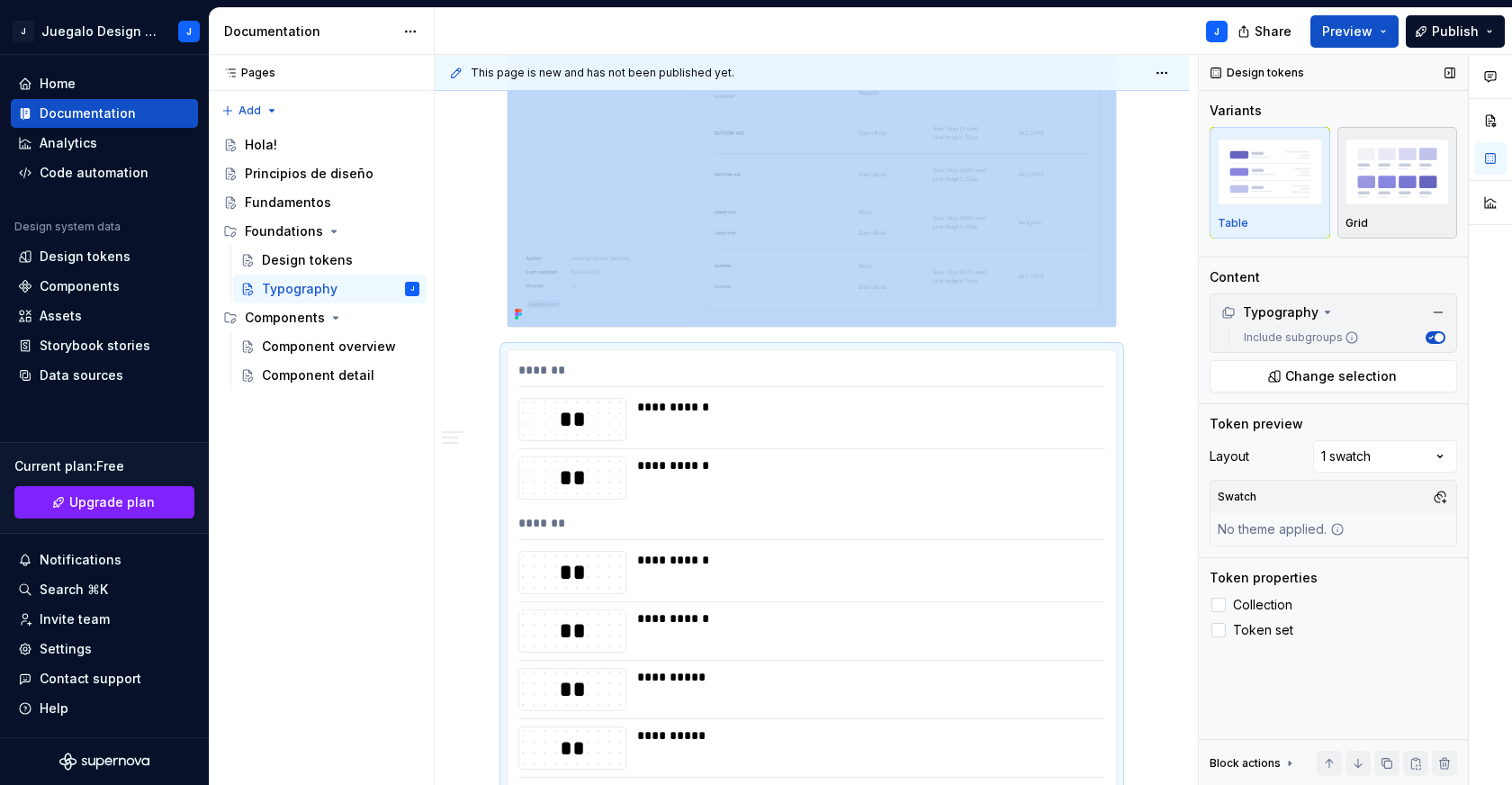
click at [1399, 182] on img "button" at bounding box center [1397, 171] width 105 height 65
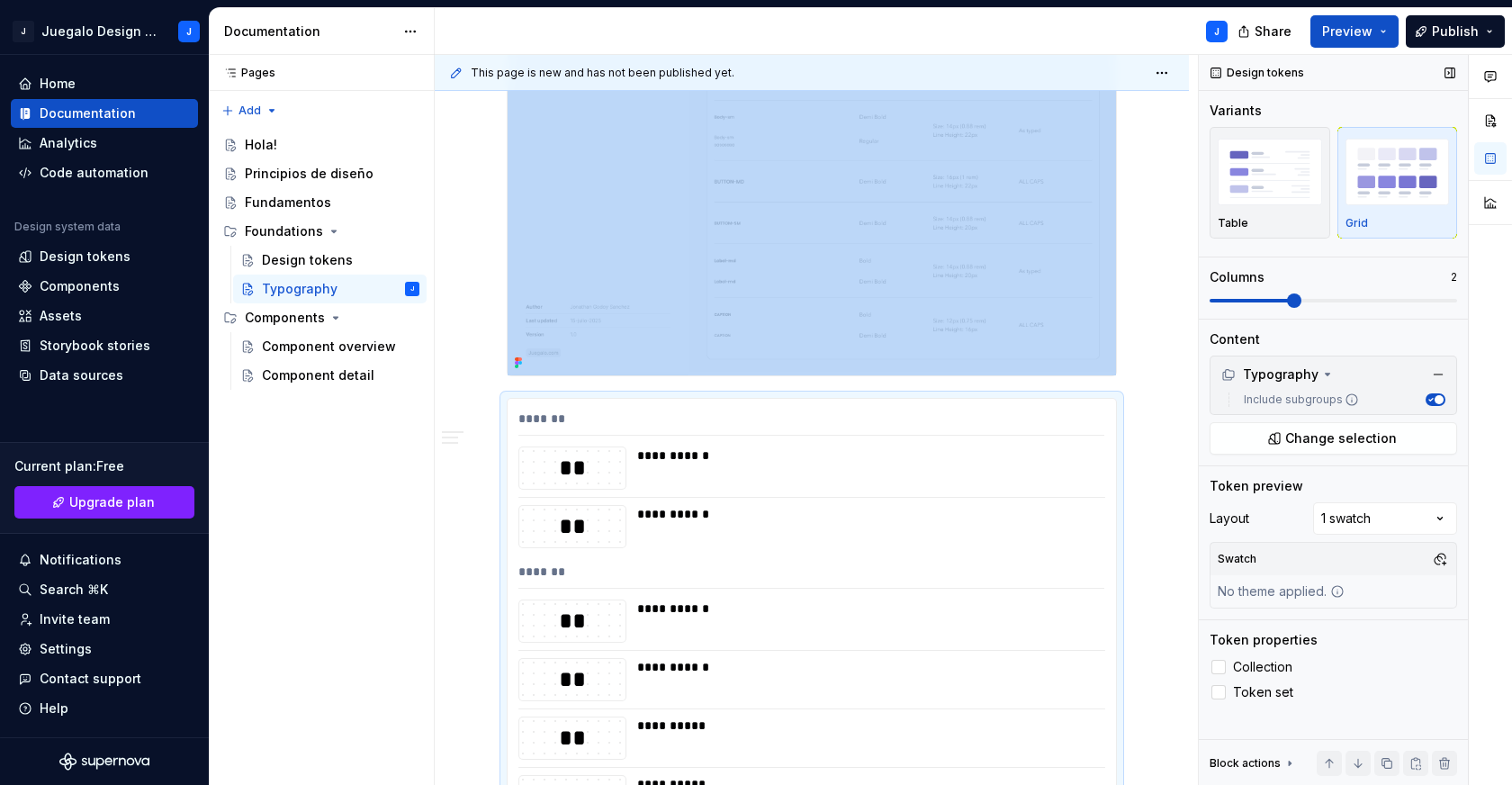
scroll to position [1521, 0]
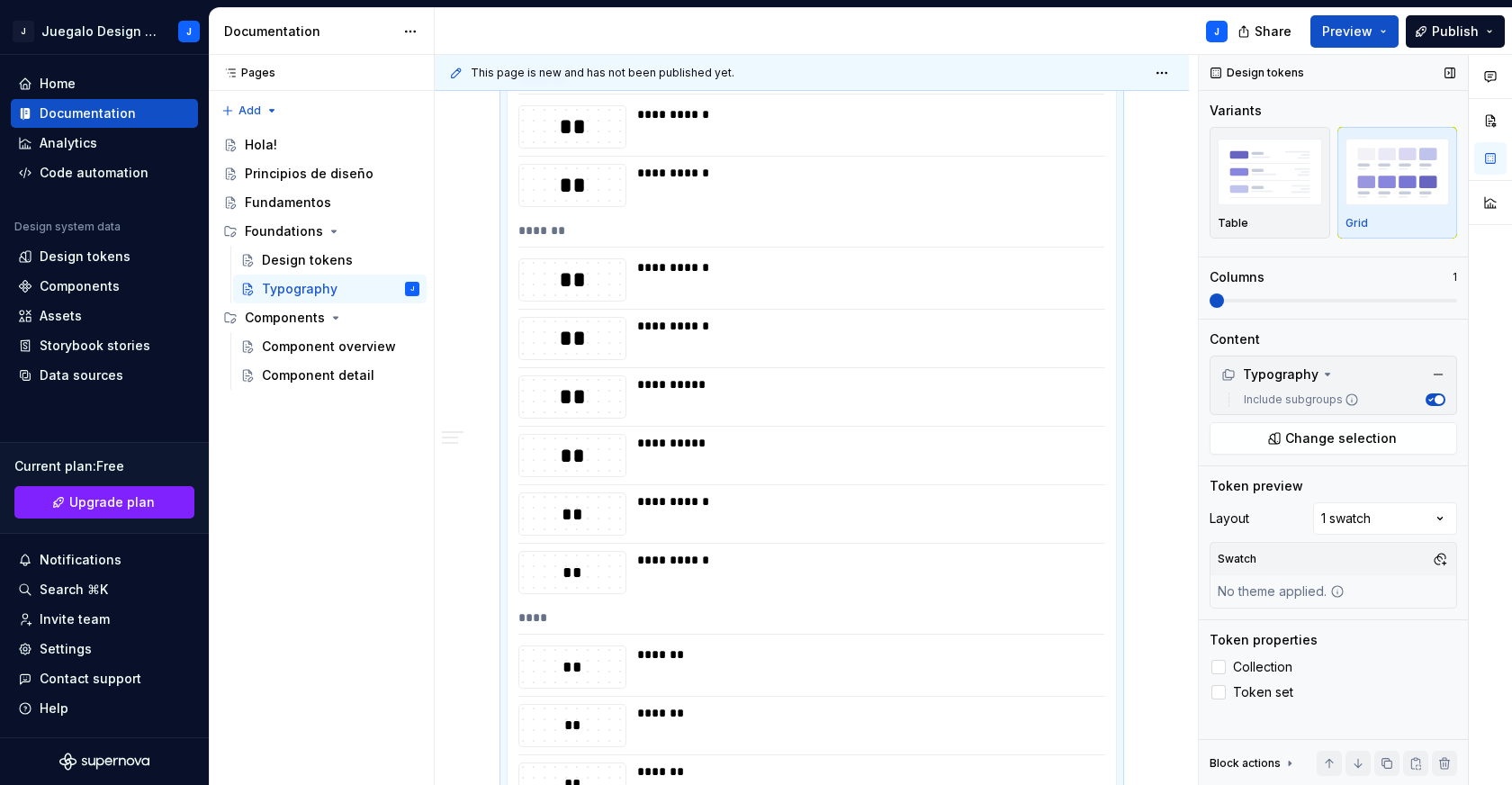
click at [1222, 303] on span at bounding box center [1216, 300] width 15 height 15
click at [1379, 299] on span at bounding box center [1371, 300] width 15 height 15
click at [1216, 663] on div at bounding box center [1218, 667] width 15 height 15
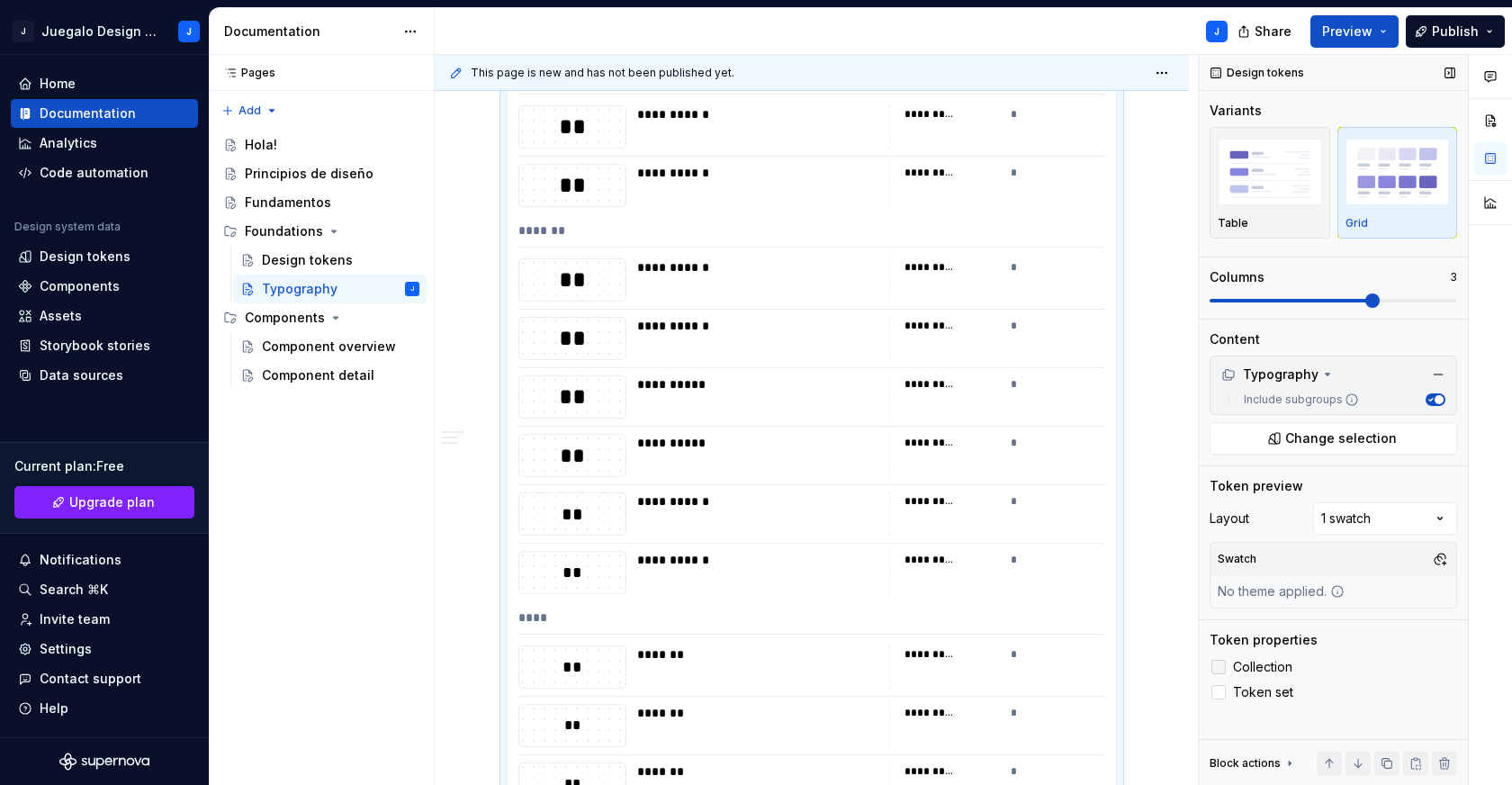
click at [1218, 667] on icon at bounding box center [1218, 667] width 0 height 0
click at [1226, 692] on label "Token set" at bounding box center [1332, 692] width 247 height 22
click at [1218, 653] on div "Token properties Collection Token set" at bounding box center [1332, 667] width 247 height 72
click at [1220, 666] on div at bounding box center [1218, 667] width 15 height 15
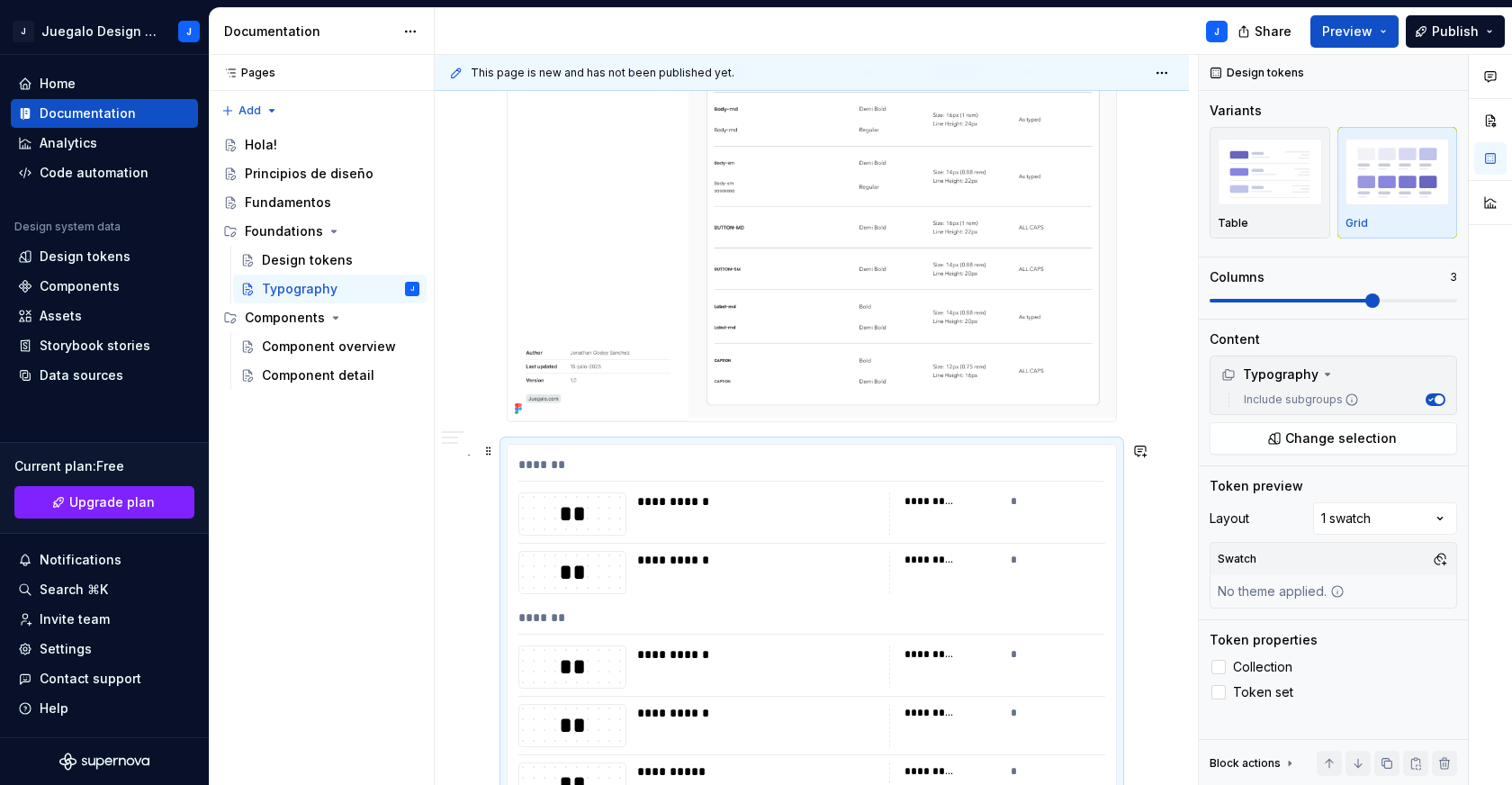
scroll to position [952, 0]
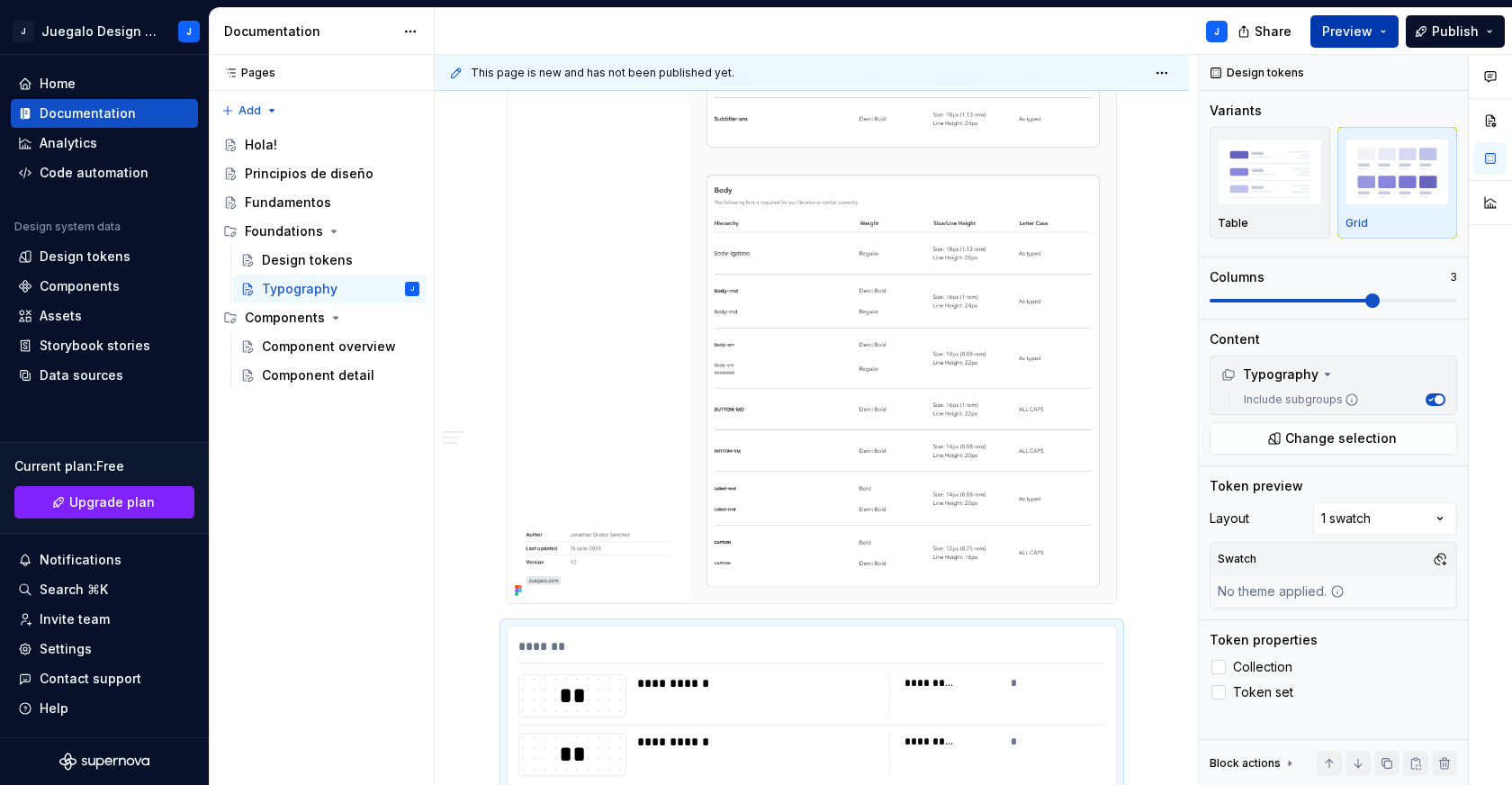
click at [1349, 22] on span "Preview" at bounding box center [1347, 31] width 51 height 18
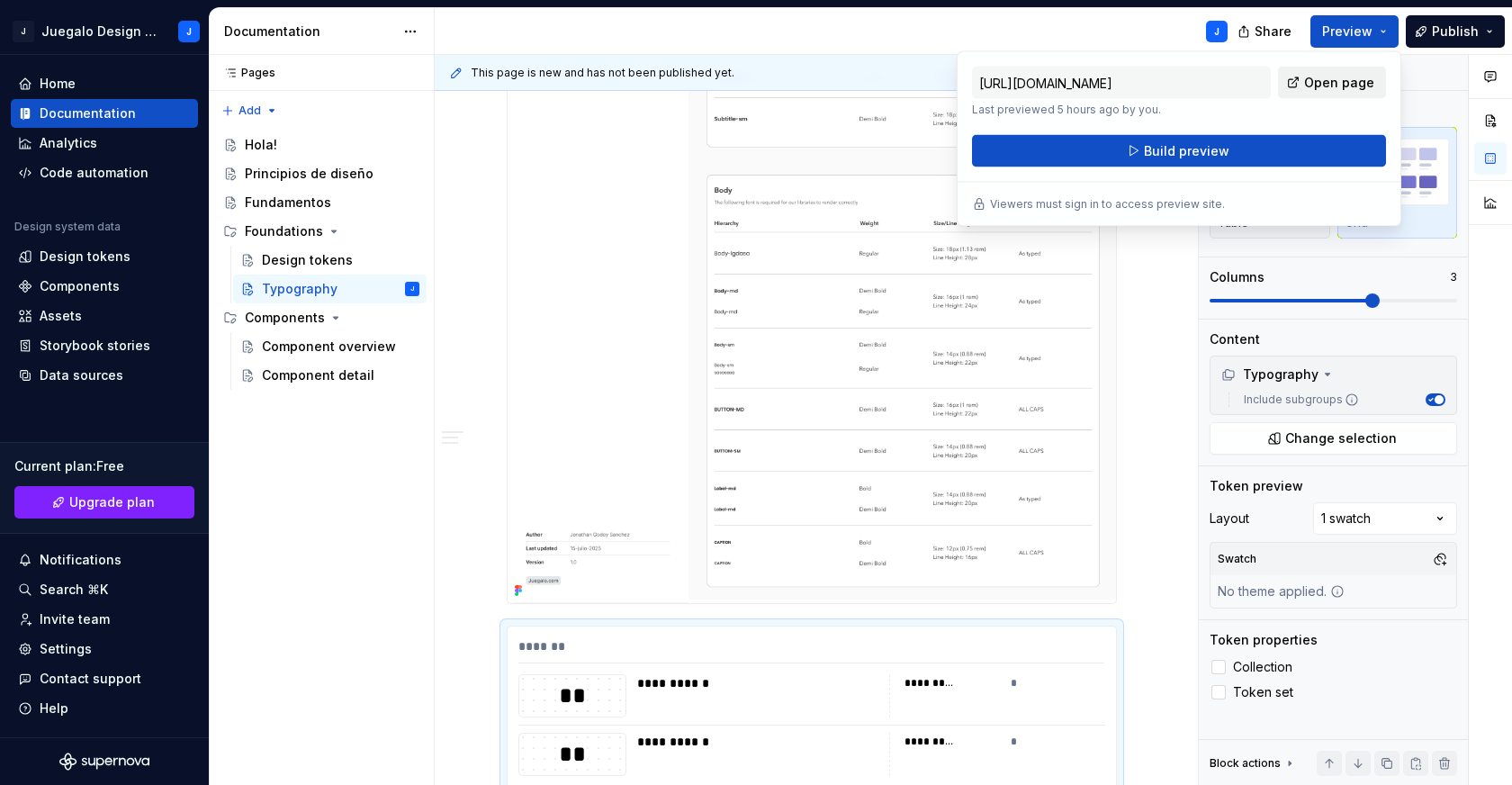
click at [1306, 85] on link "Open page" at bounding box center [1331, 82] width 108 height 32
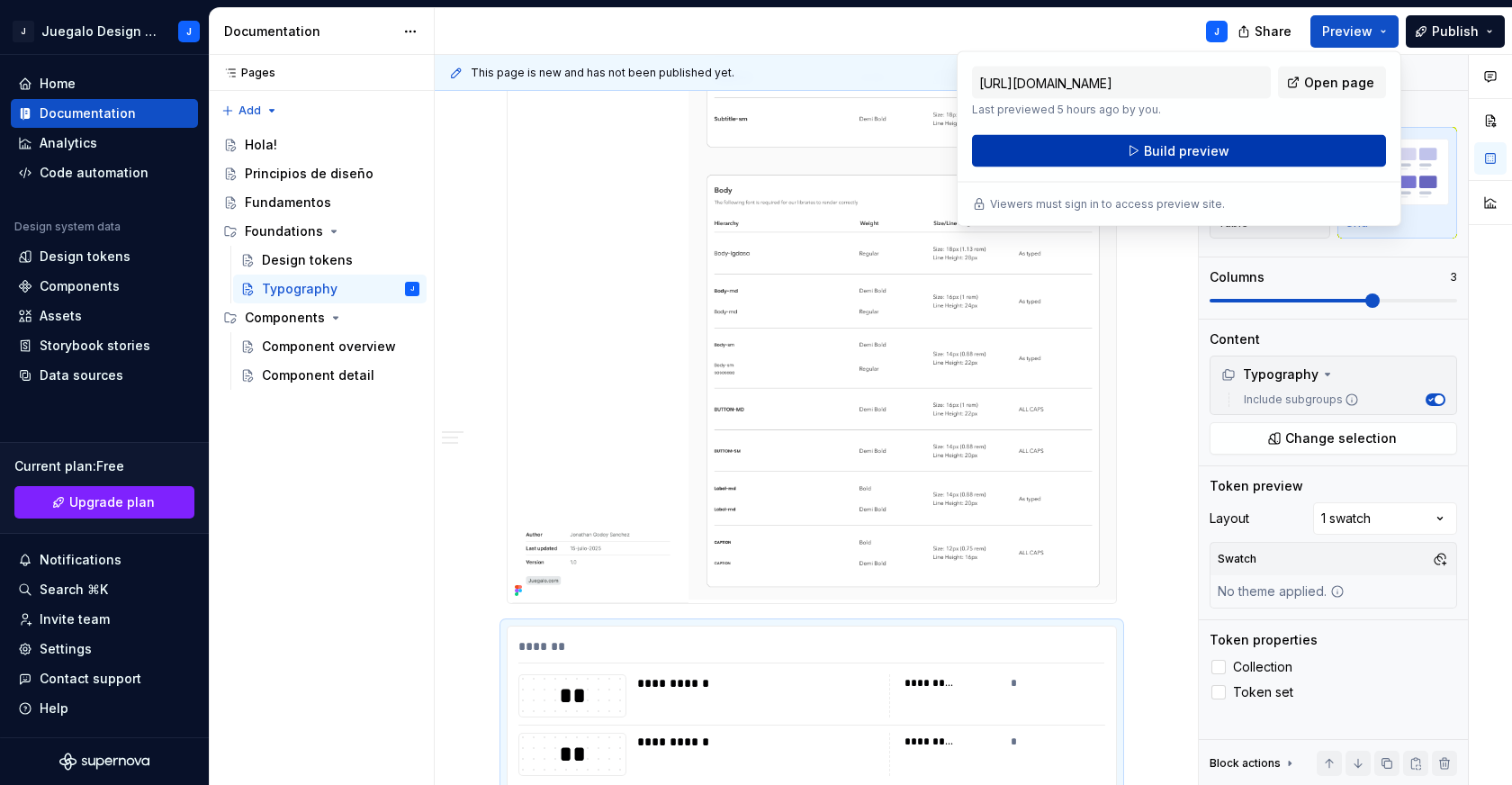
click at [1256, 155] on button "Build preview" at bounding box center [1178, 151] width 413 height 32
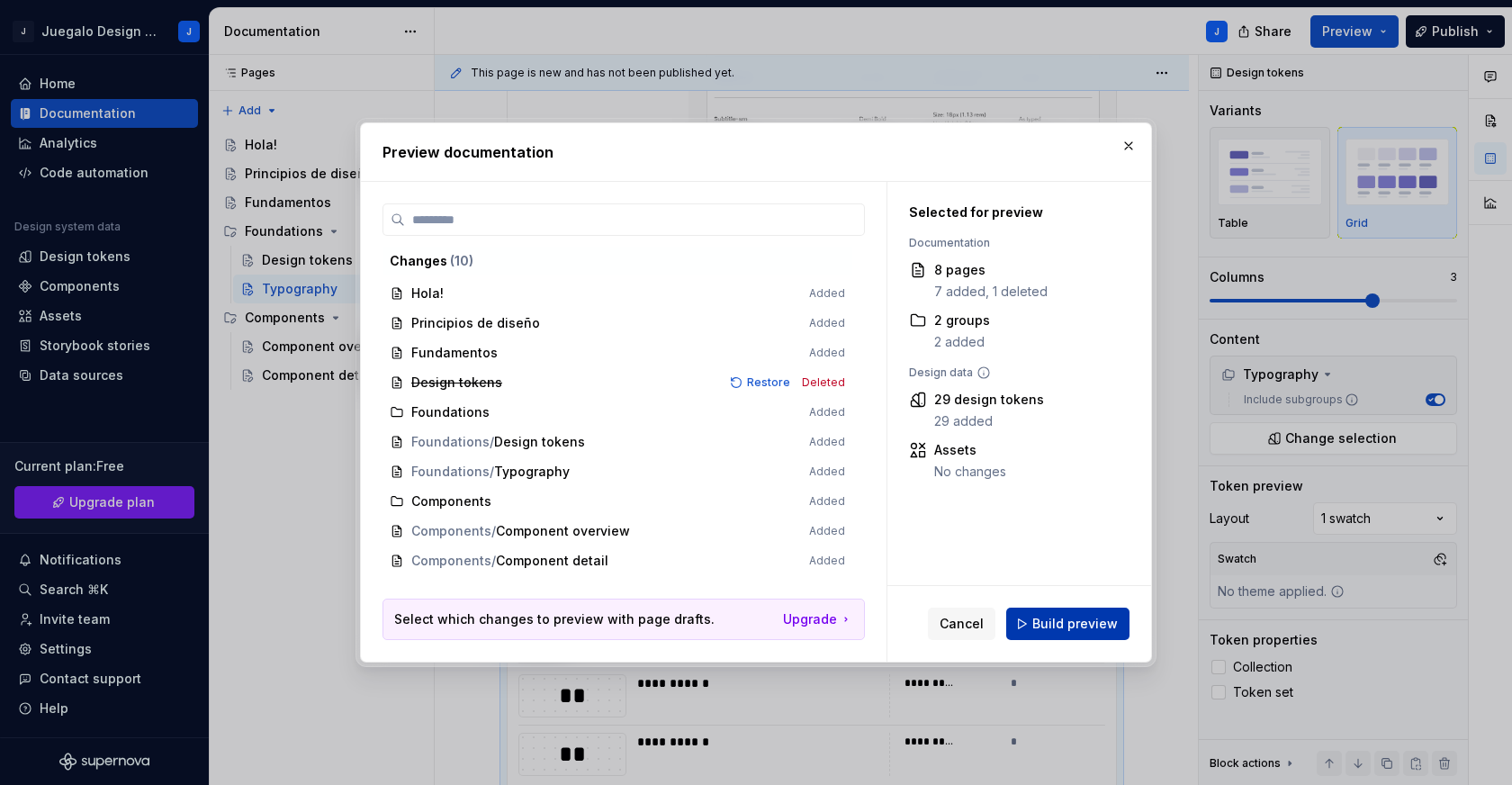
click at [1088, 631] on span "Build preview" at bounding box center [1074, 624] width 85 height 18
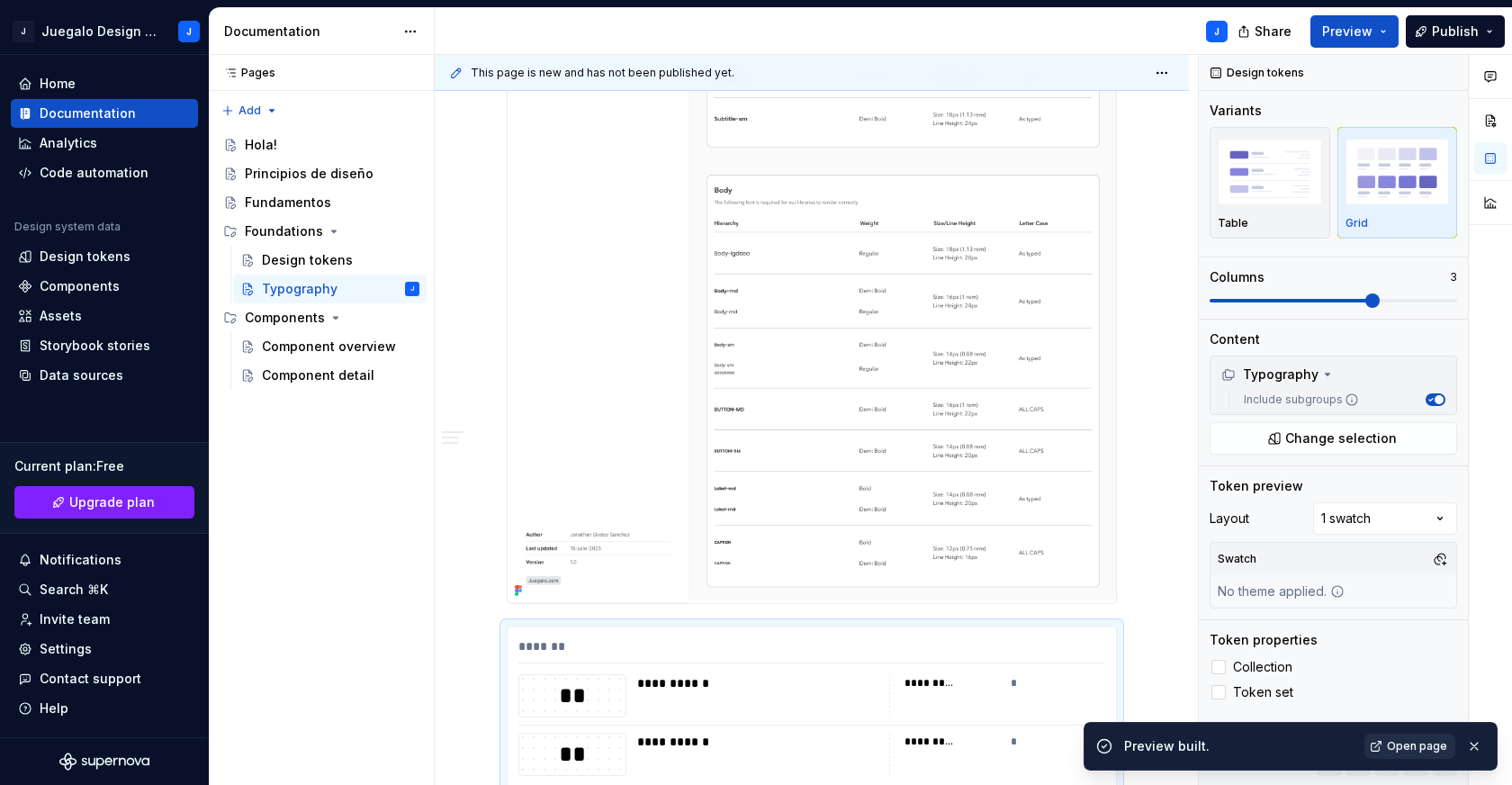
click at [1425, 743] on span "Open page" at bounding box center [1417, 746] width 61 height 15
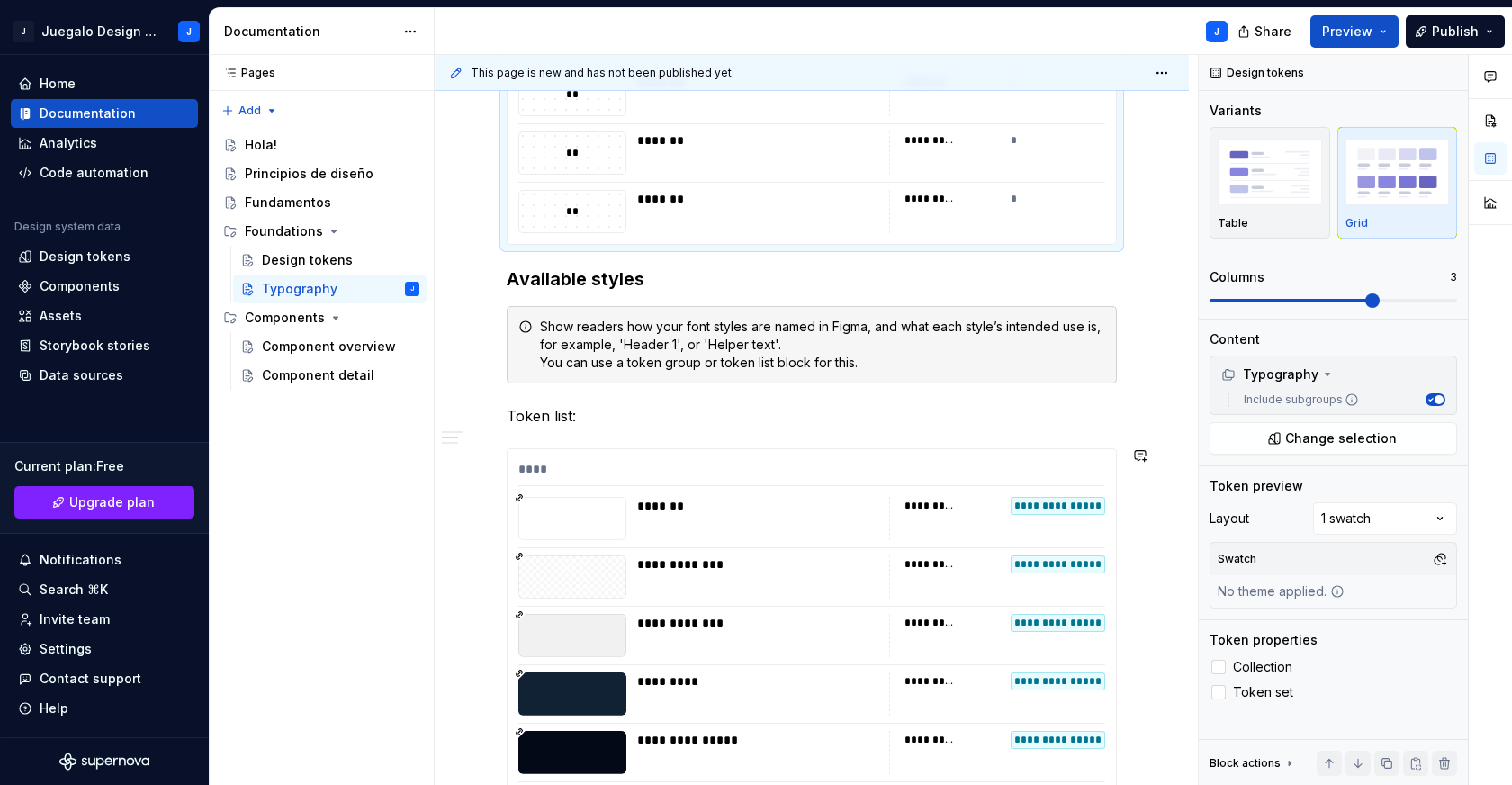
scroll to position [2608, 0]
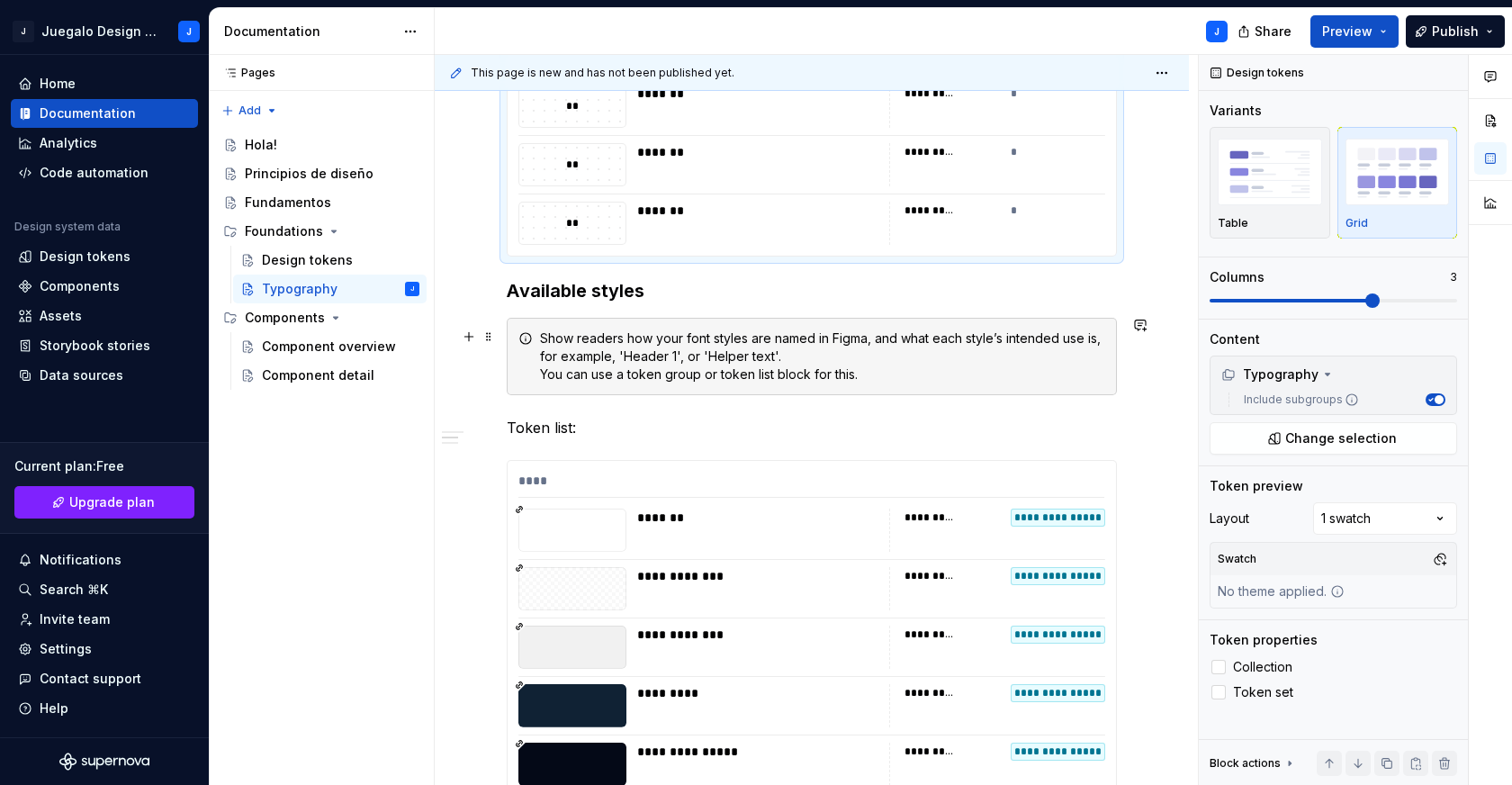
click at [608, 368] on div "Show readers how your font styles are named in Figma, and what each style’s int…" at bounding box center [822, 356] width 565 height 54
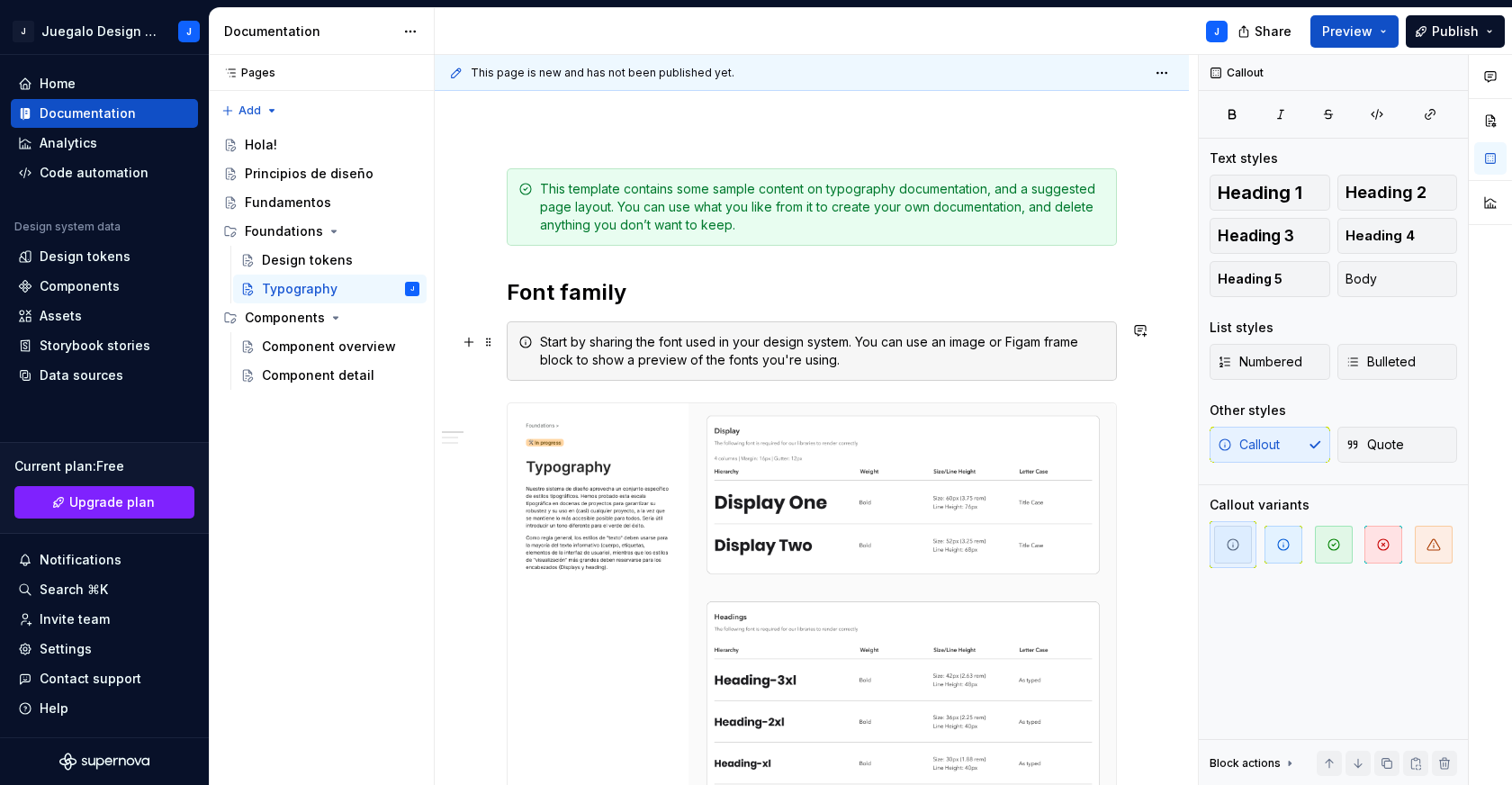
scroll to position [246, 0]
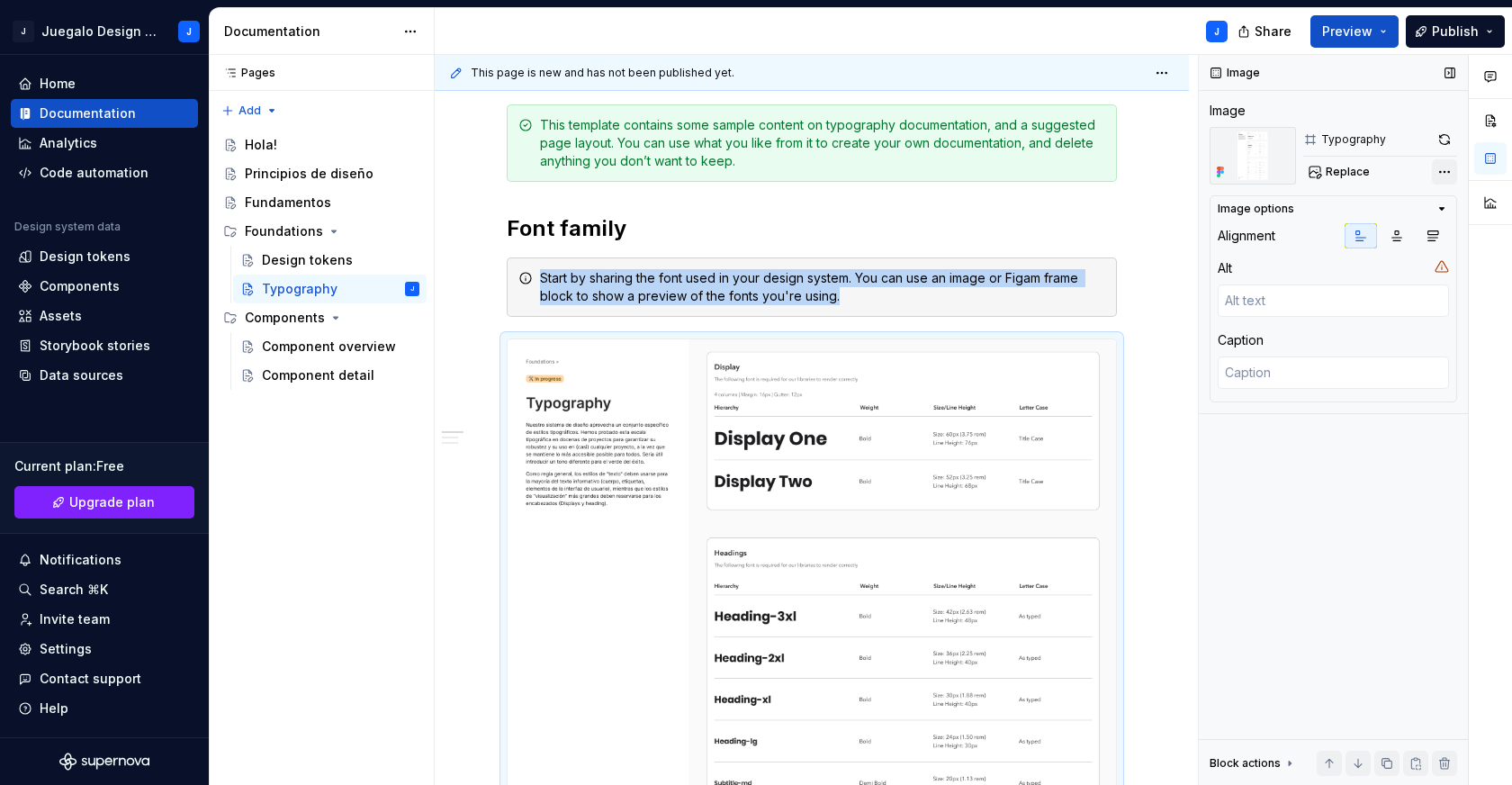
click at [1441, 174] on div "Comments Open comments No comments yet Select ‘Comment’ from the block context …" at bounding box center [1355, 419] width 313 height 730
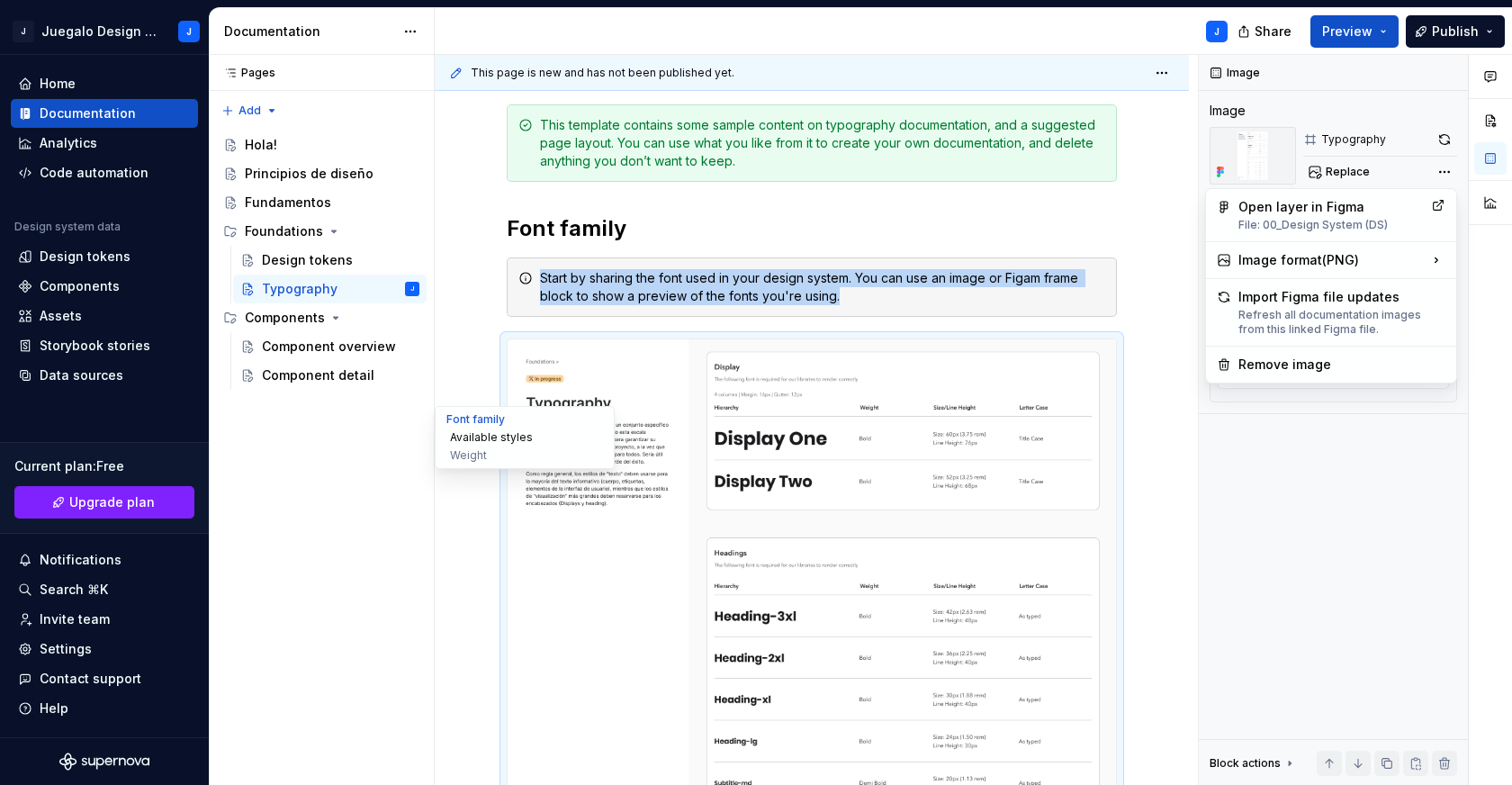
click at [481, 428] on button "Available styles" at bounding box center [524, 437] width 171 height 18
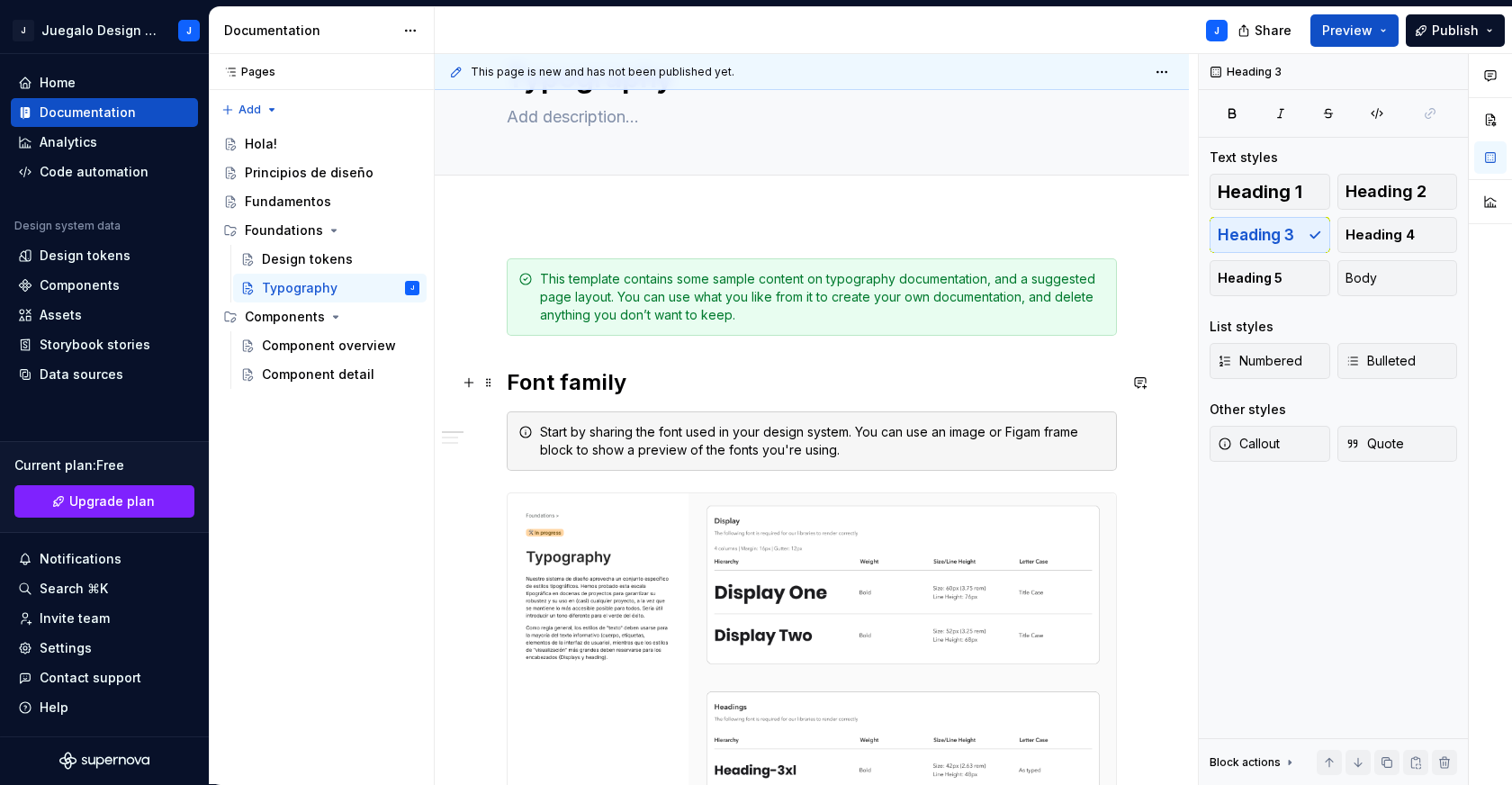
scroll to position [103, 0]
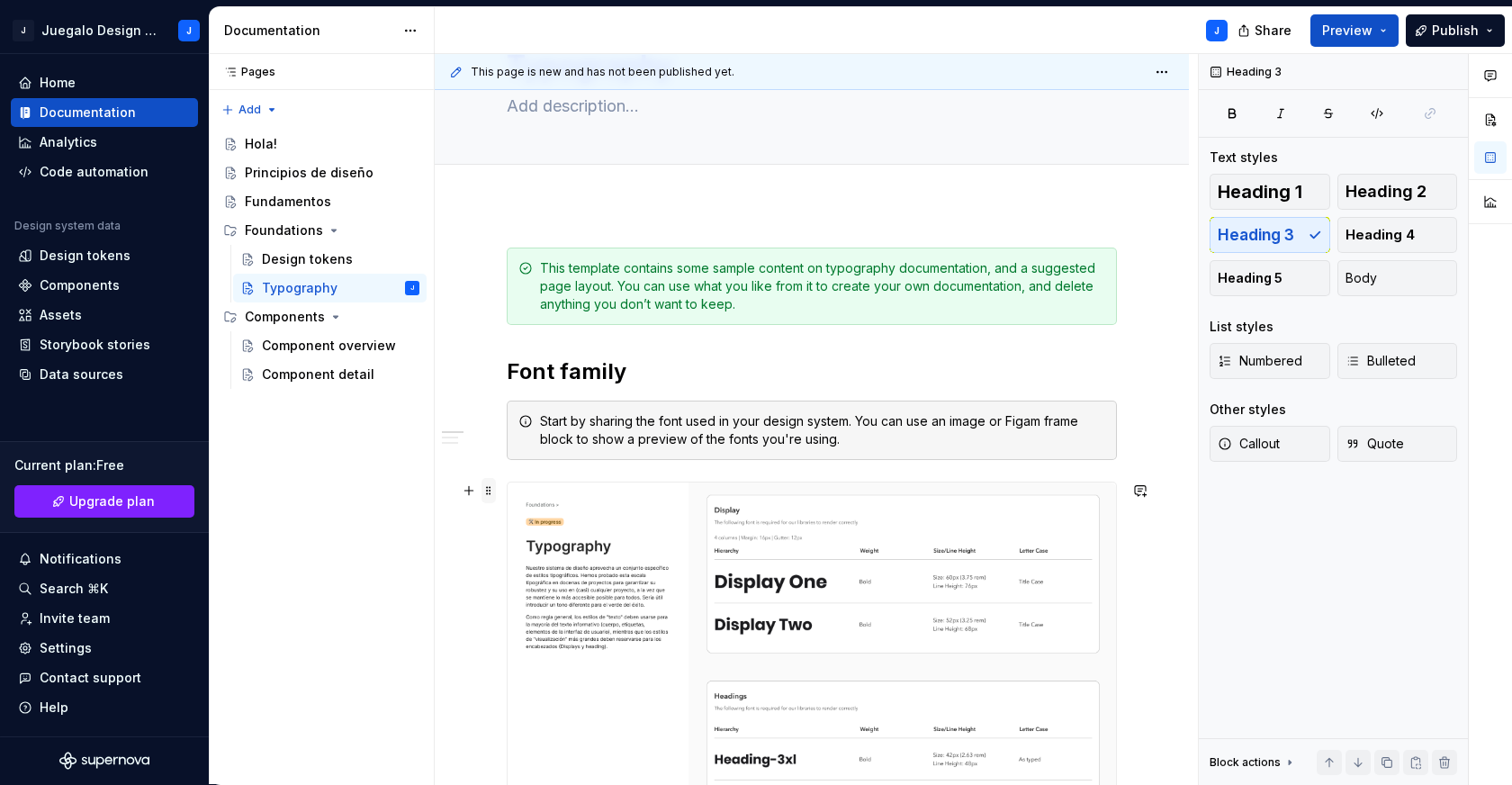
click at [493, 493] on span at bounding box center [488, 491] width 15 height 25
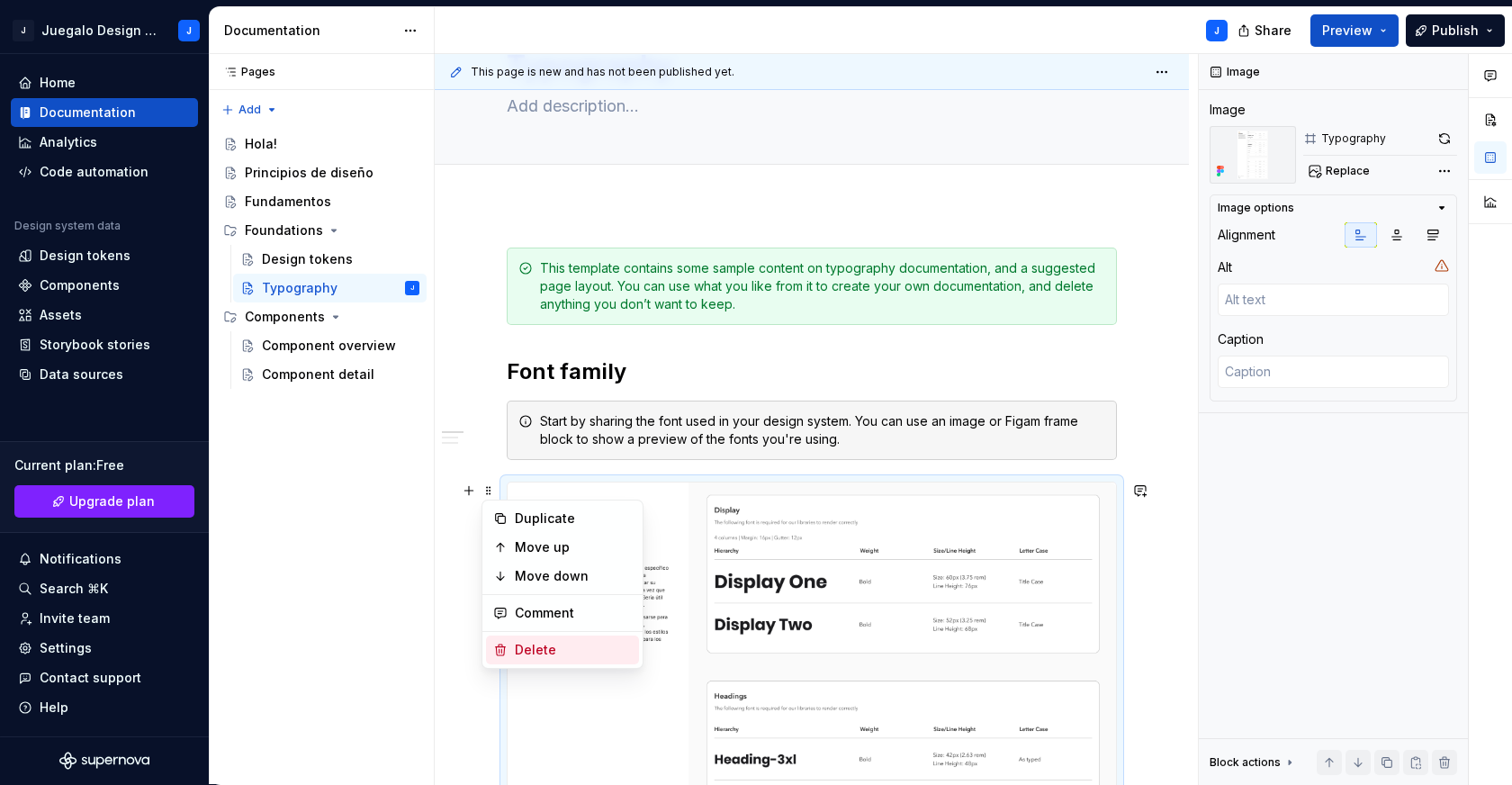
click at [569, 648] on div "Delete" at bounding box center [574, 649] width 117 height 18
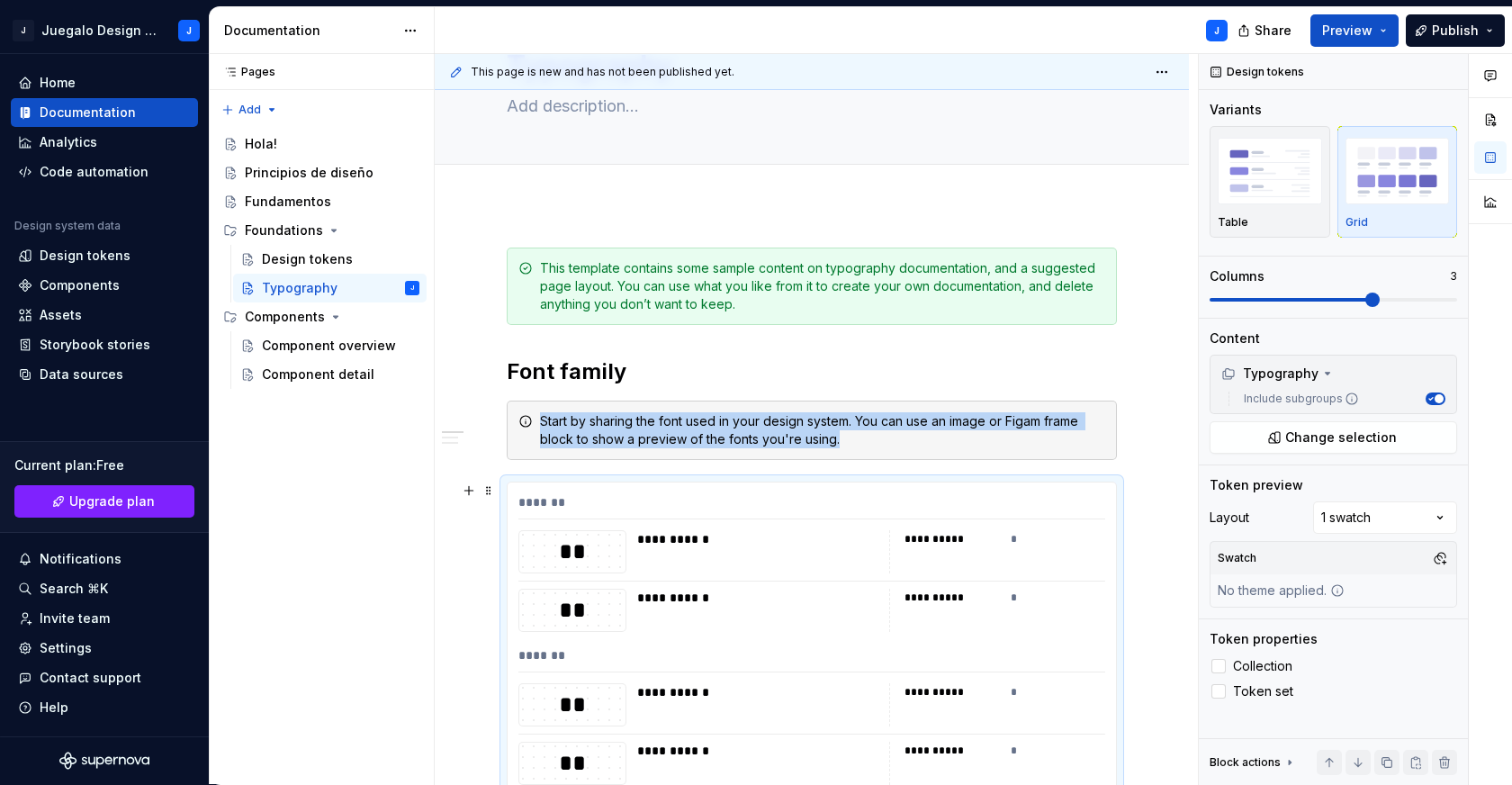
scroll to position [530, 0]
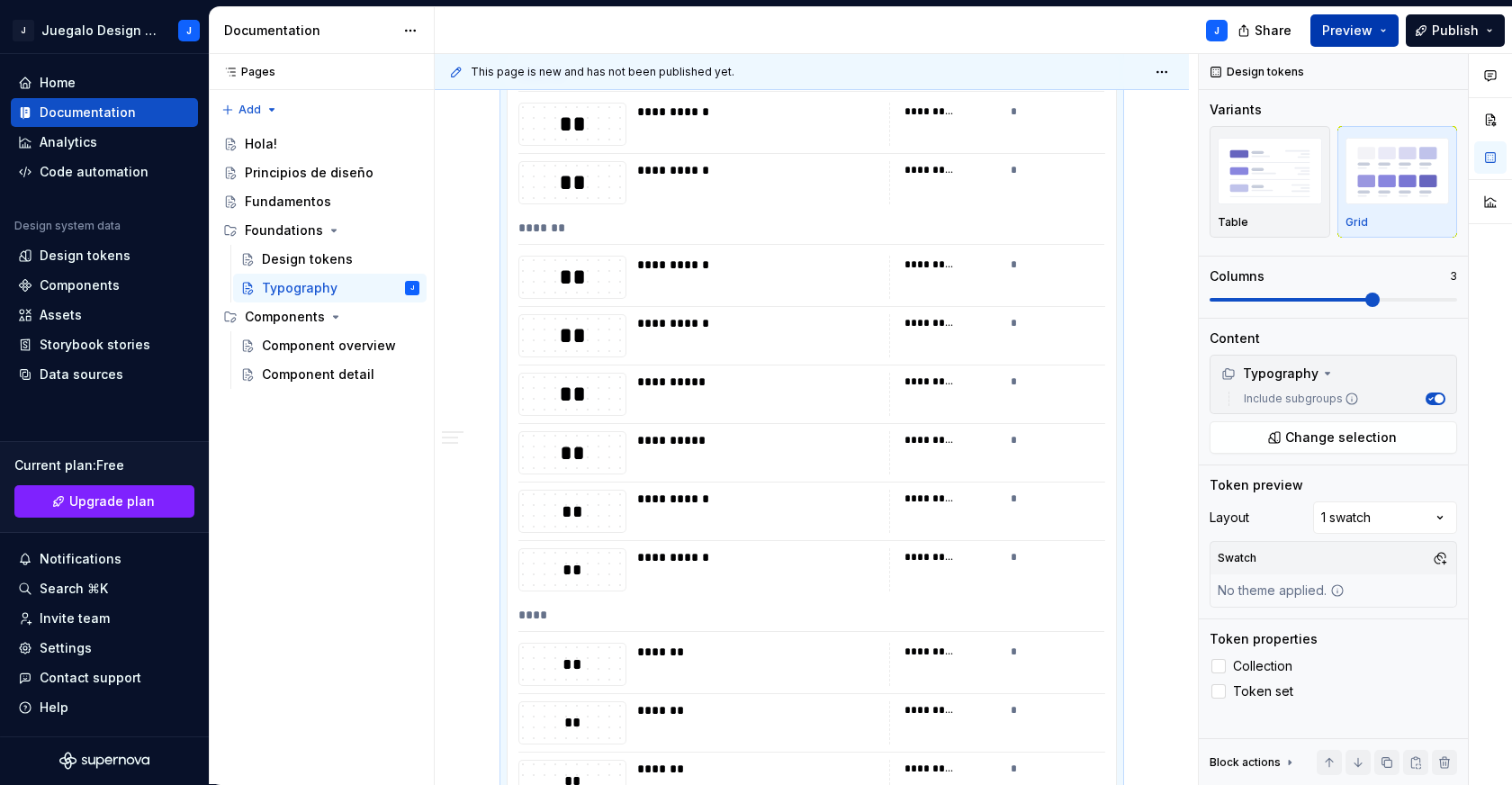
click at [1362, 29] on span "Preview" at bounding box center [1347, 30] width 51 height 18
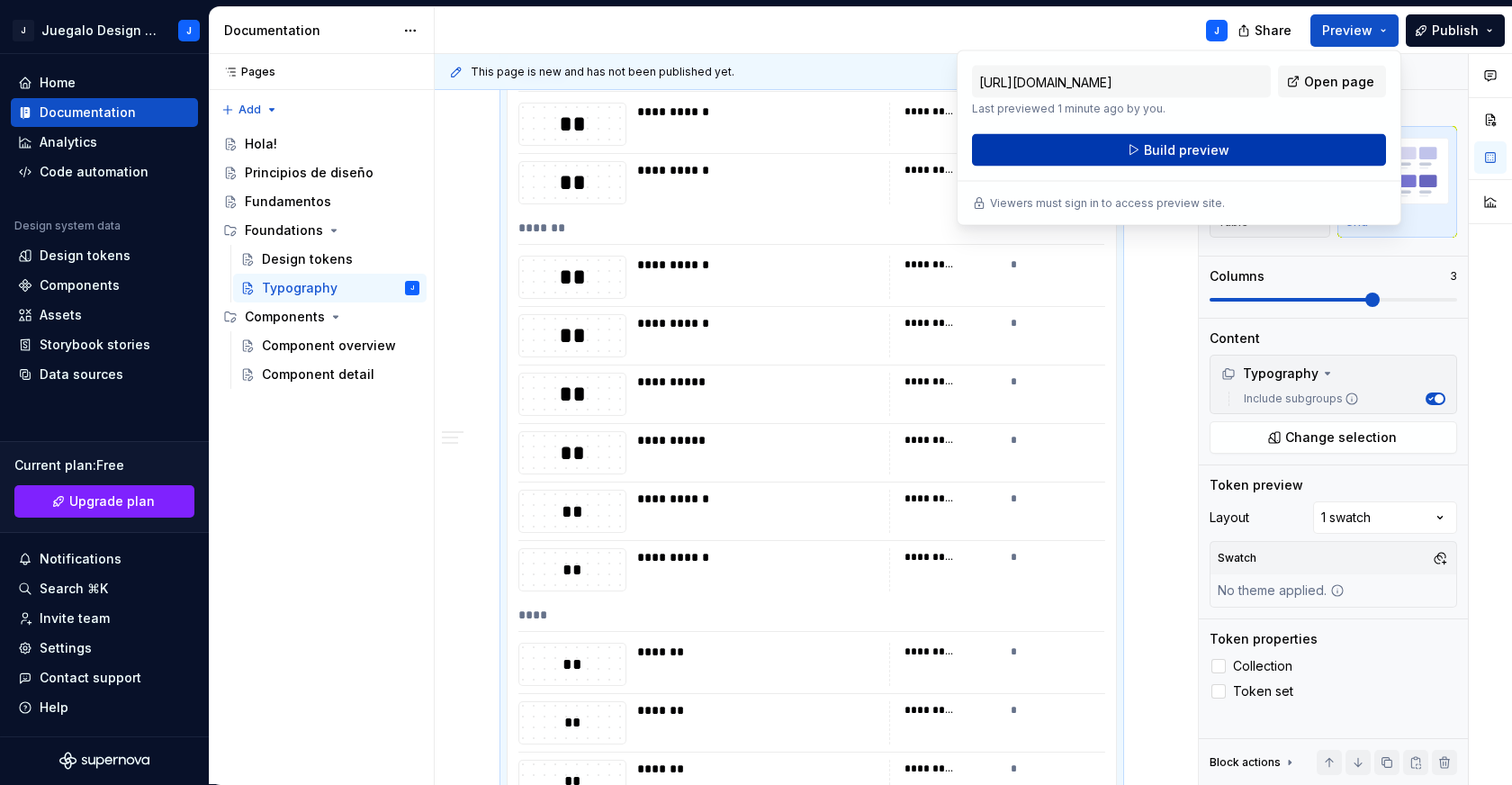
click at [1263, 151] on button "Build preview" at bounding box center [1178, 150] width 413 height 32
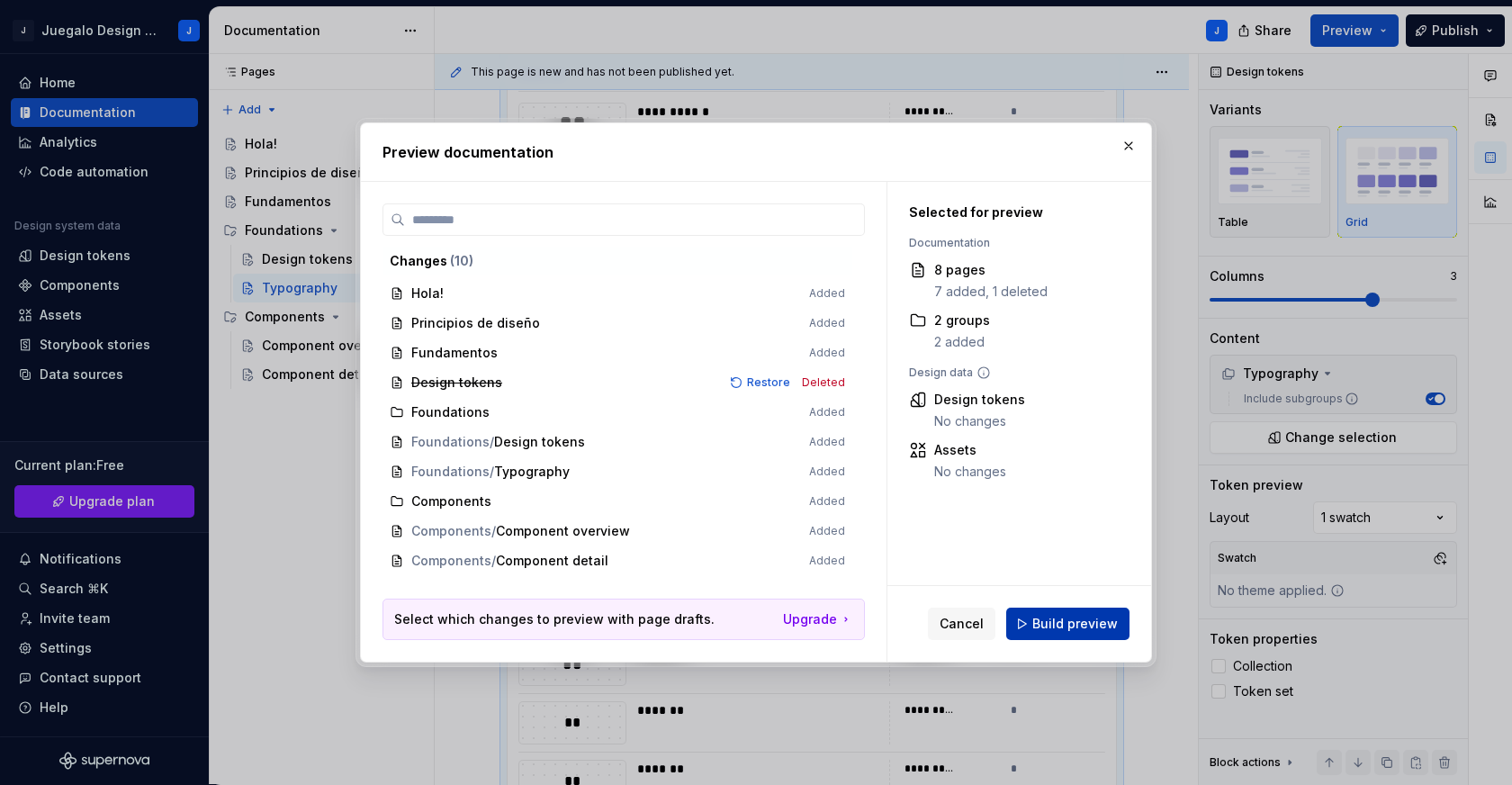
click at [1076, 622] on span "Build preview" at bounding box center [1074, 624] width 85 height 18
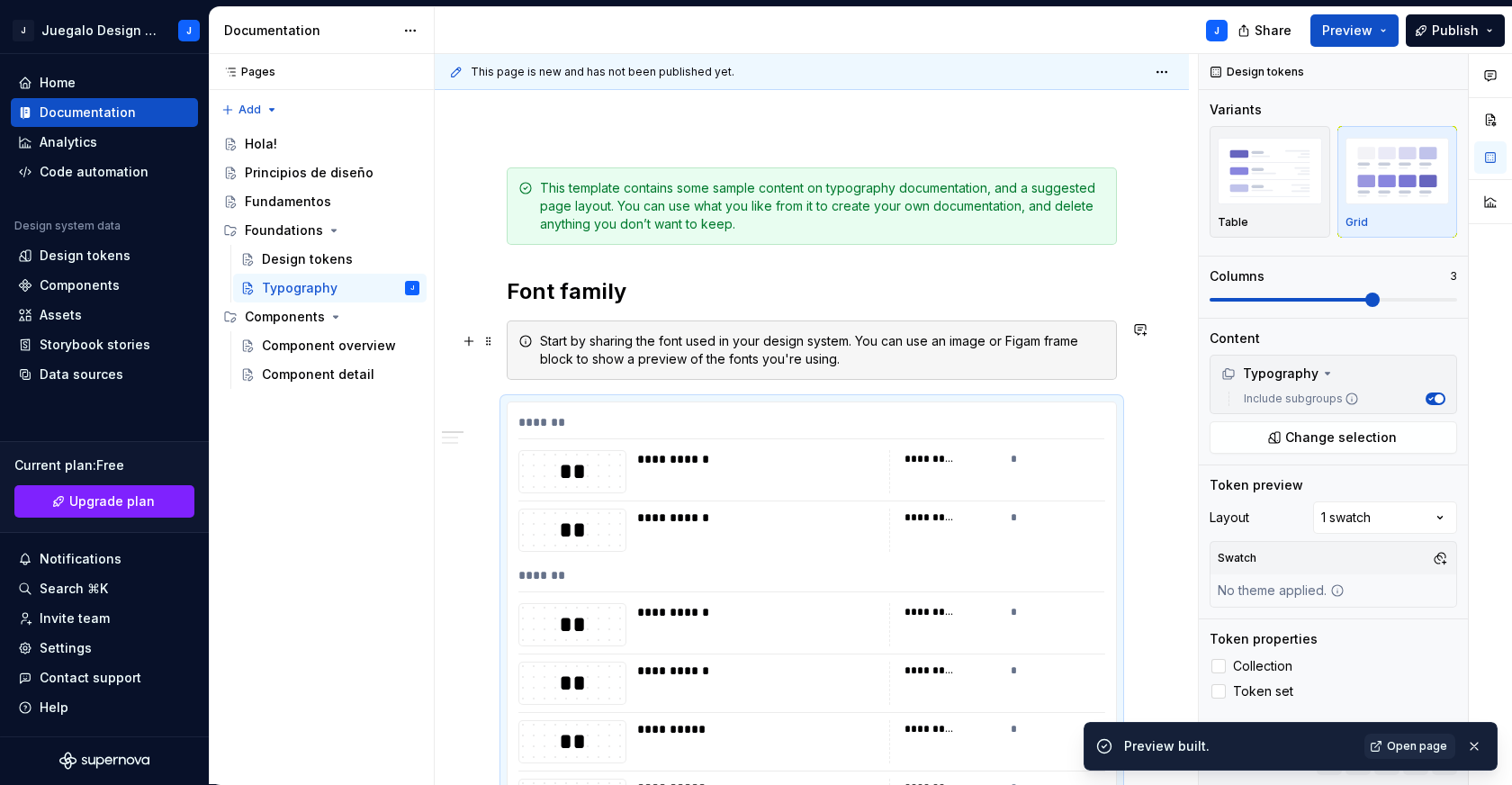
scroll to position [194, 0]
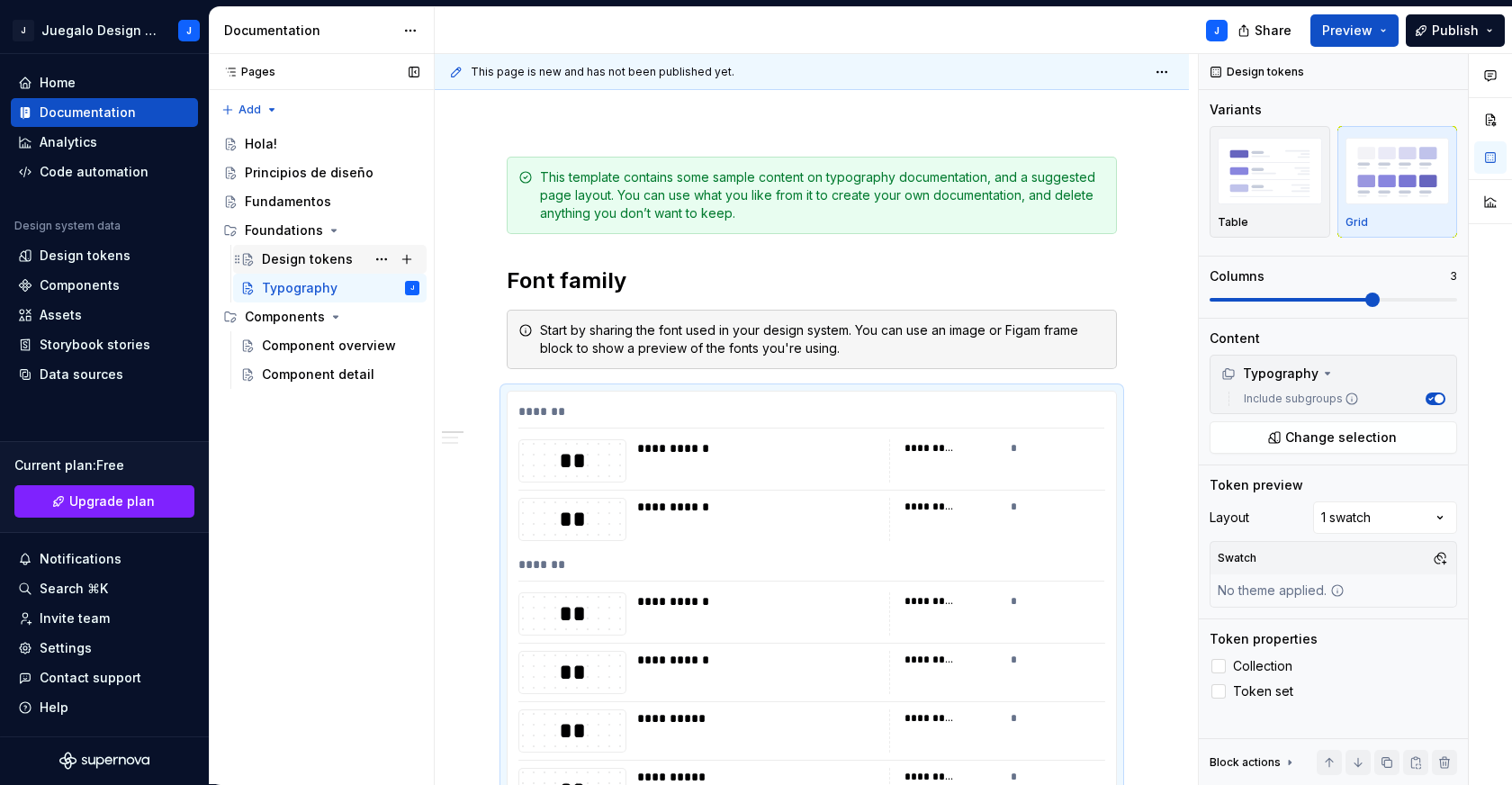
click at [293, 244] on div "Design tokens" at bounding box center [329, 258] width 194 height 28
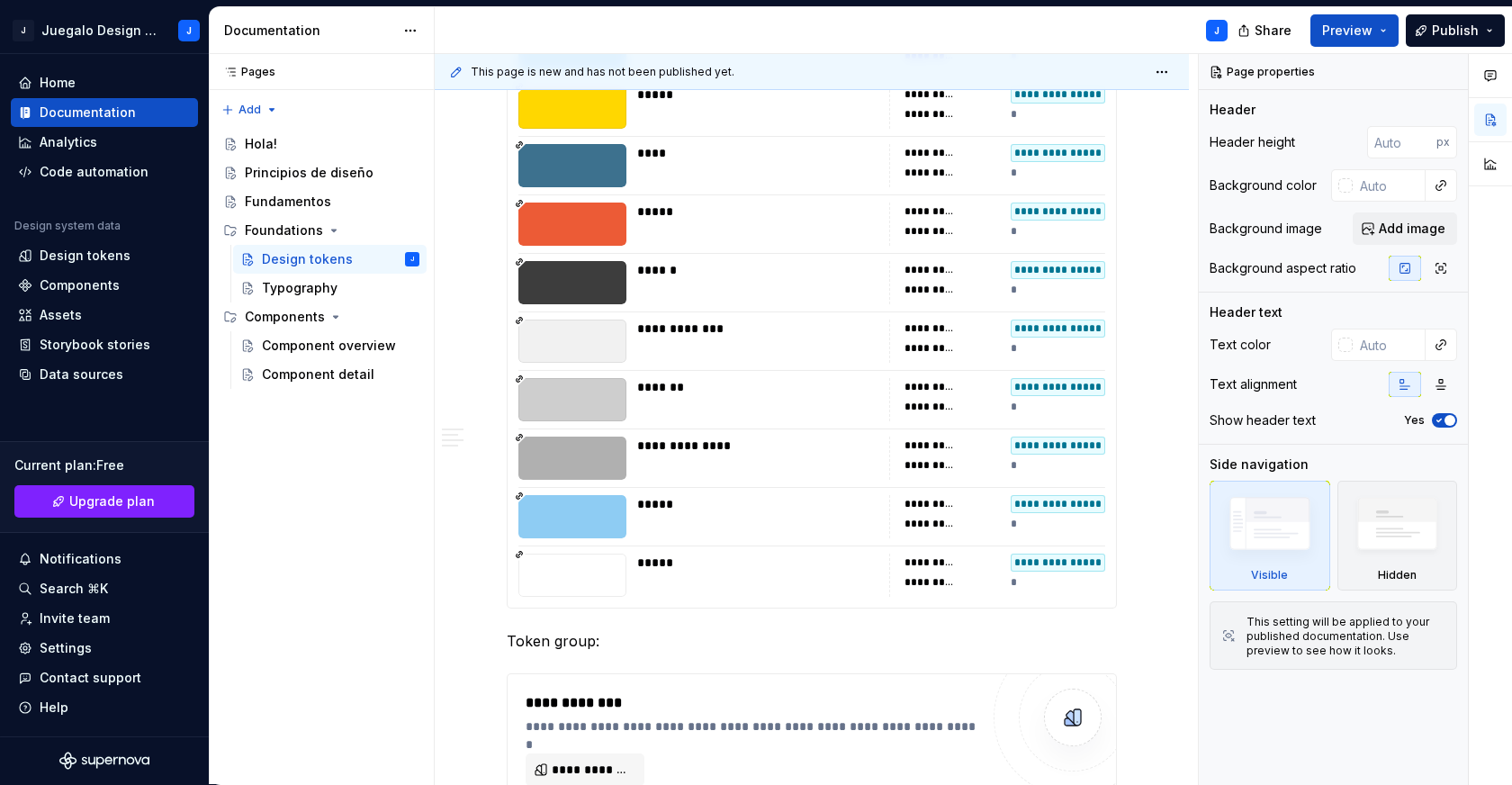
scroll to position [7966, 0]
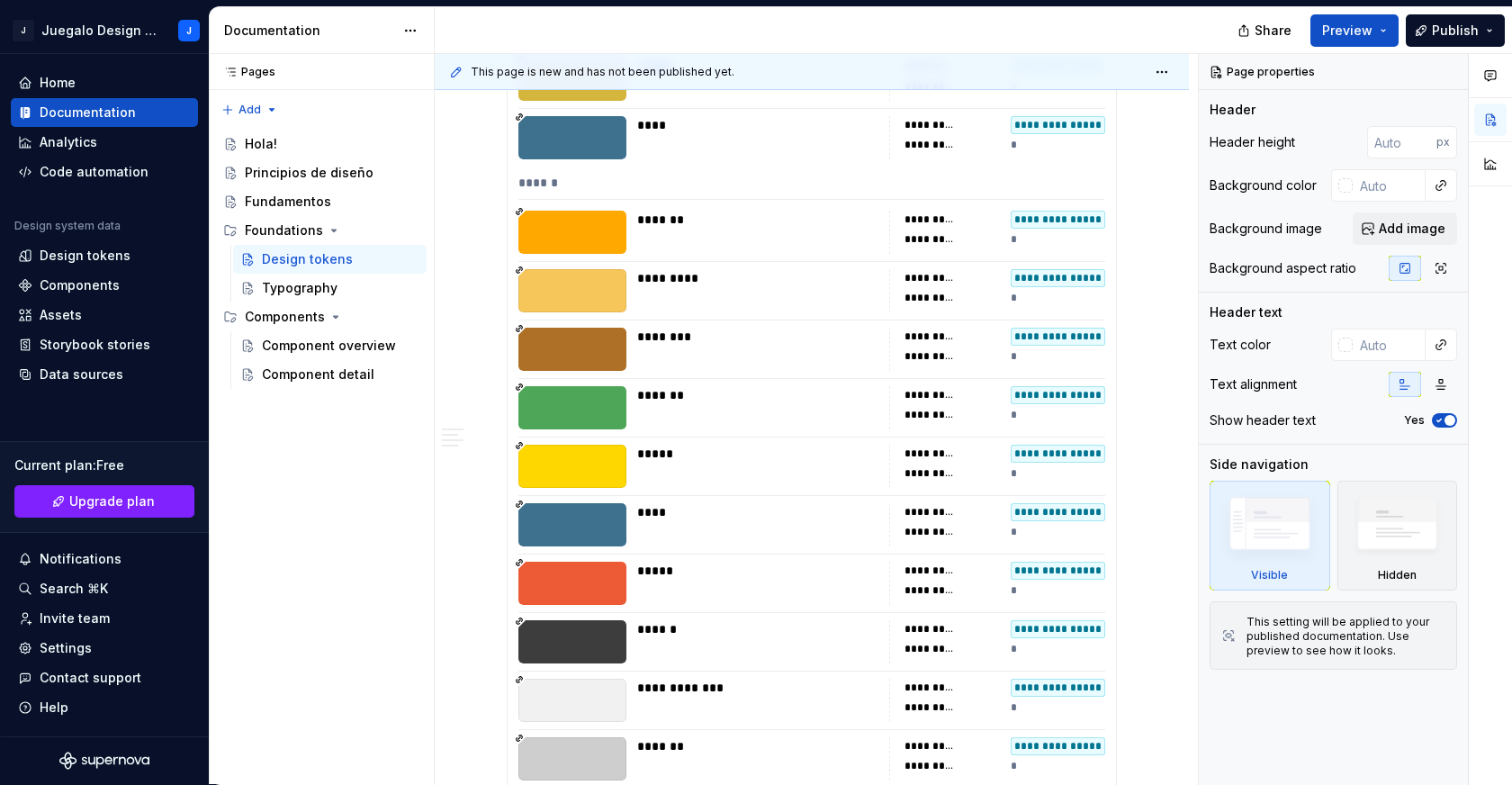
type textarea "*"
